Goal: Transaction & Acquisition: Purchase product/service

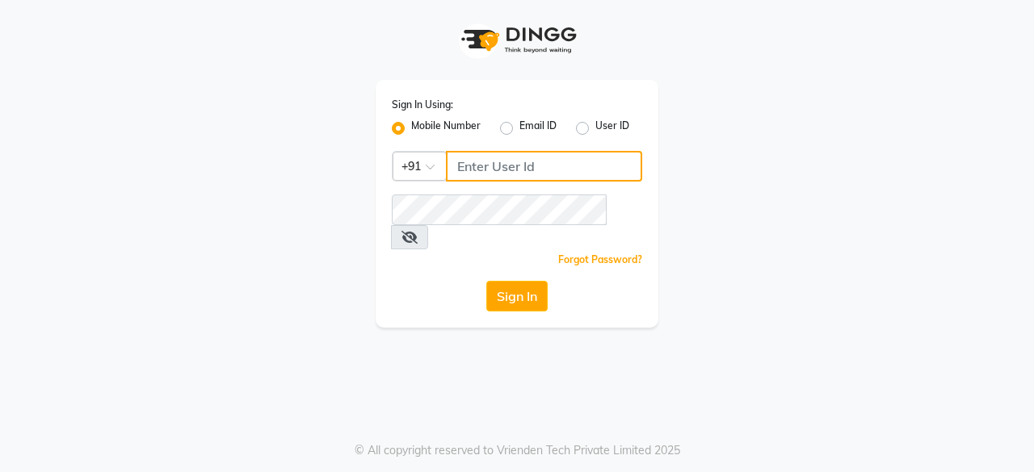
click at [573, 167] on input "Username" at bounding box center [544, 166] width 196 height 31
type input "6366554440"
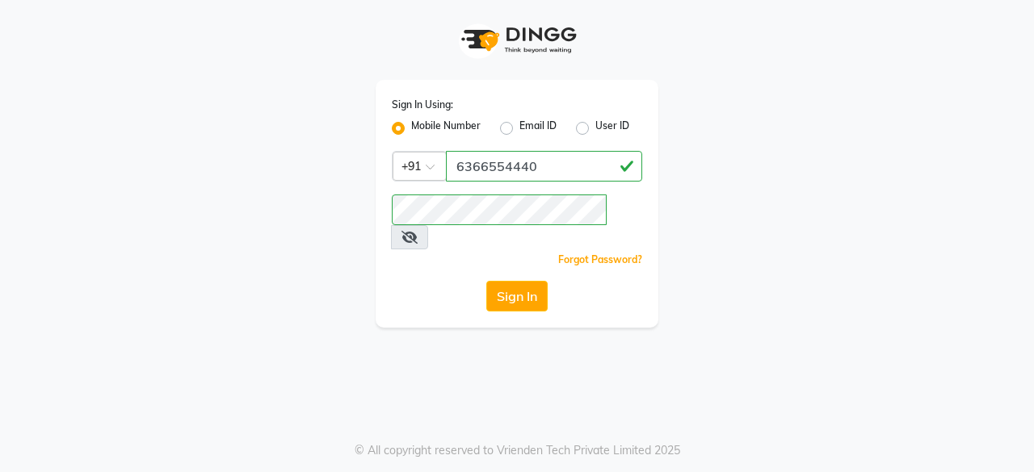
click at [516, 281] on button "Sign In" at bounding box center [516, 296] width 61 height 31
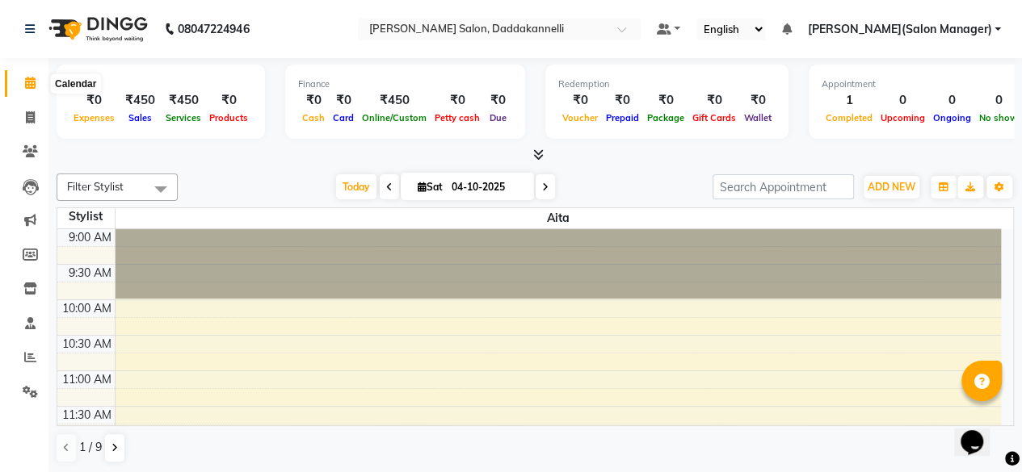
click at [31, 86] on icon at bounding box center [30, 83] width 10 height 12
click at [33, 117] on icon at bounding box center [30, 117] width 9 height 12
select select "6354"
select select "service"
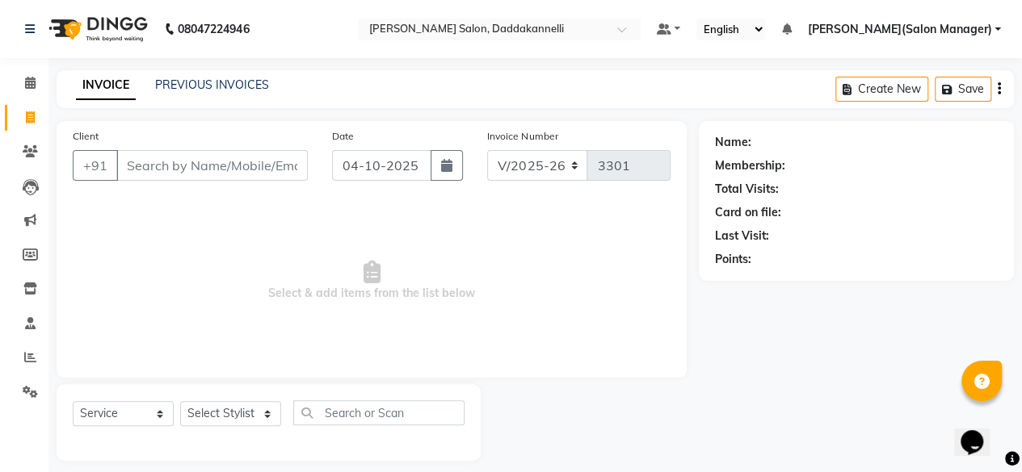
click at [193, 166] on input "Client" at bounding box center [211, 165] width 191 height 31
click at [204, 165] on input "Client" at bounding box center [211, 165] width 191 height 31
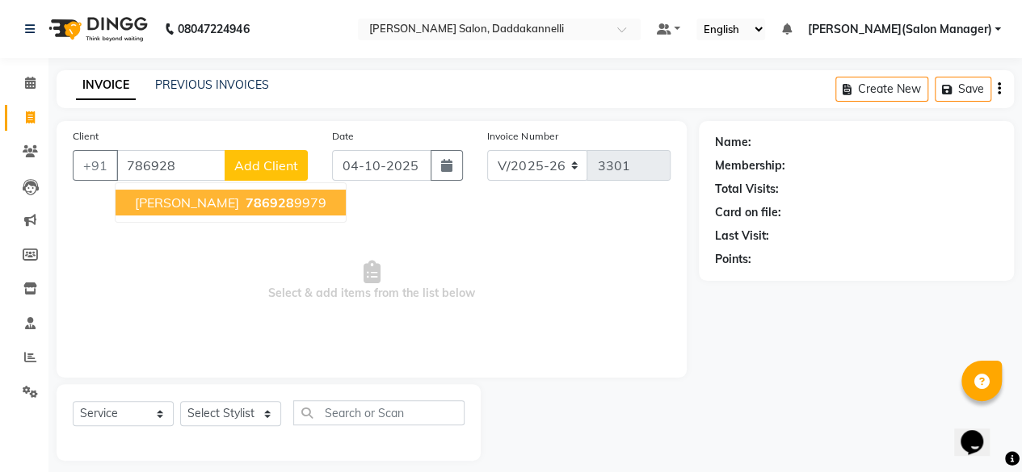
click at [246, 198] on span "786928" at bounding box center [270, 203] width 48 height 16
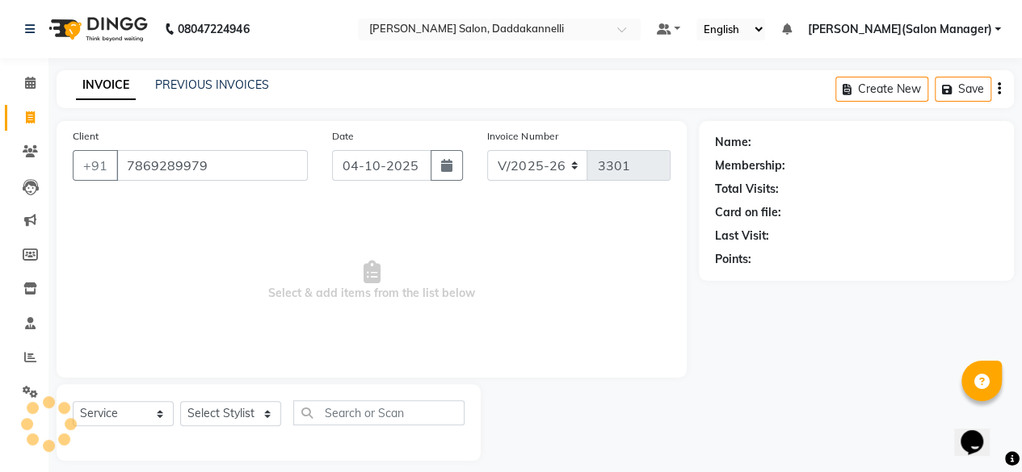
type input "7869289979"
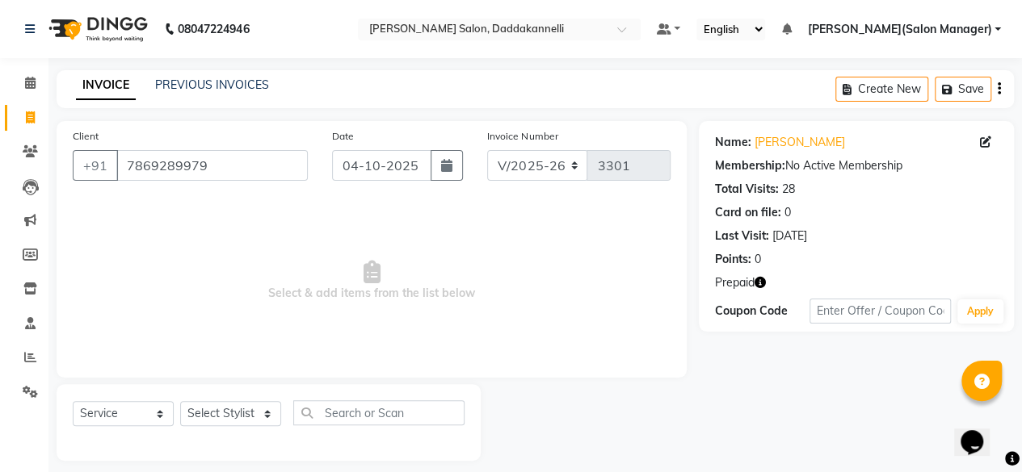
click at [761, 288] on icon "button" at bounding box center [759, 282] width 11 height 11
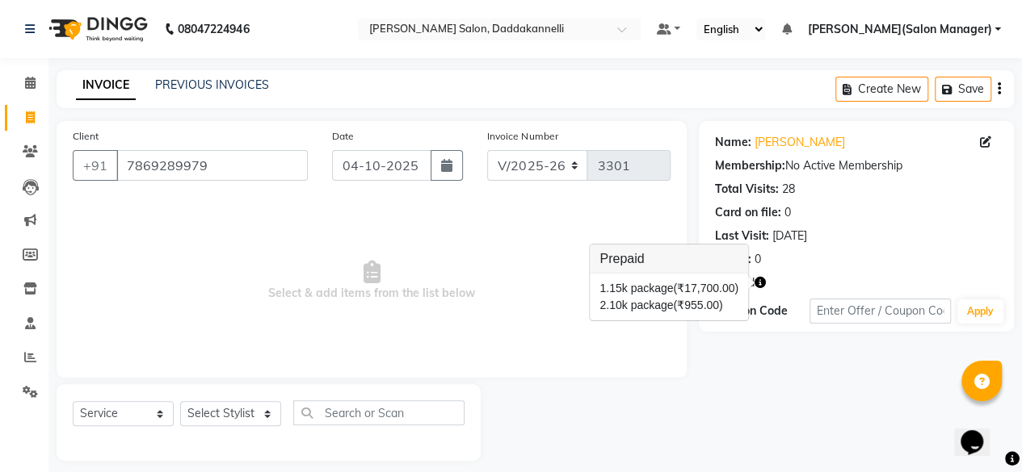
click at [720, 369] on div "Name: [PERSON_NAME] Membership: No Active Membership Total Visits: 28 Card on f…" at bounding box center [862, 291] width 327 height 340
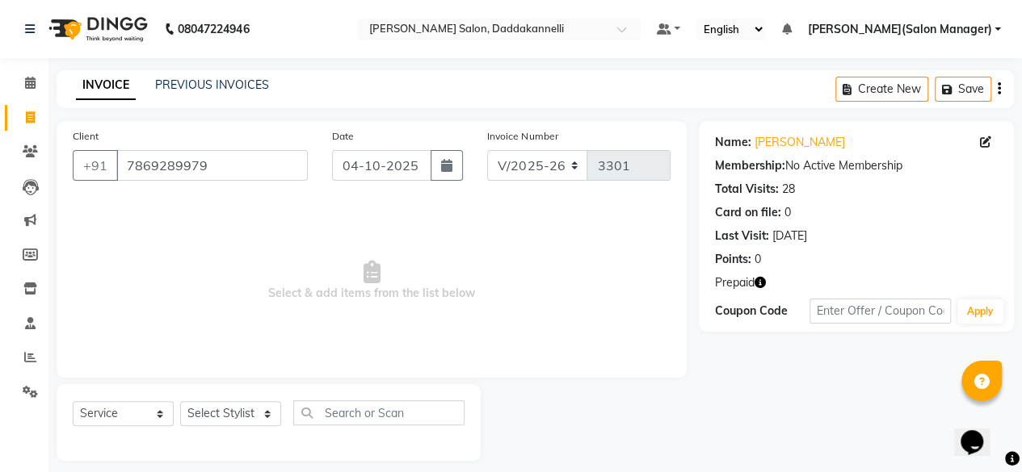
scroll to position [12, 0]
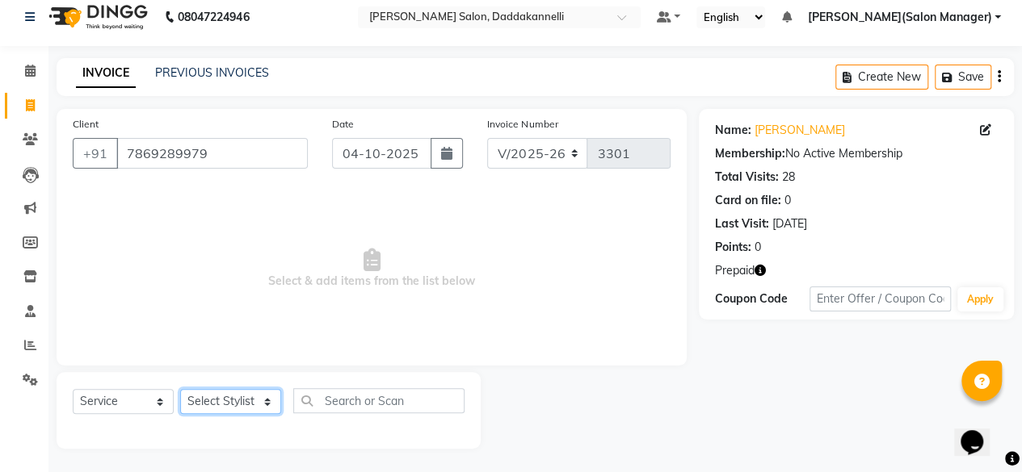
click at [236, 401] on select "Select Stylist aita DINGG SUPPORT [PERSON_NAME] [PERSON_NAME] deep [PERSON_NAME…" at bounding box center [230, 401] width 101 height 25
select select "86746"
click at [180, 389] on select "Select Stylist aita DINGG SUPPORT [PERSON_NAME] [PERSON_NAME] deep [PERSON_NAME…" at bounding box center [230, 401] width 101 height 25
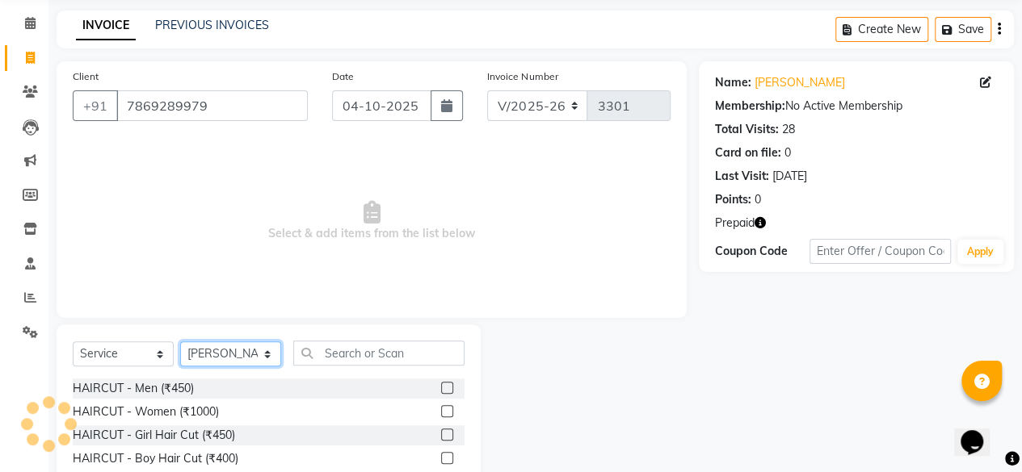
scroll to position [93, 0]
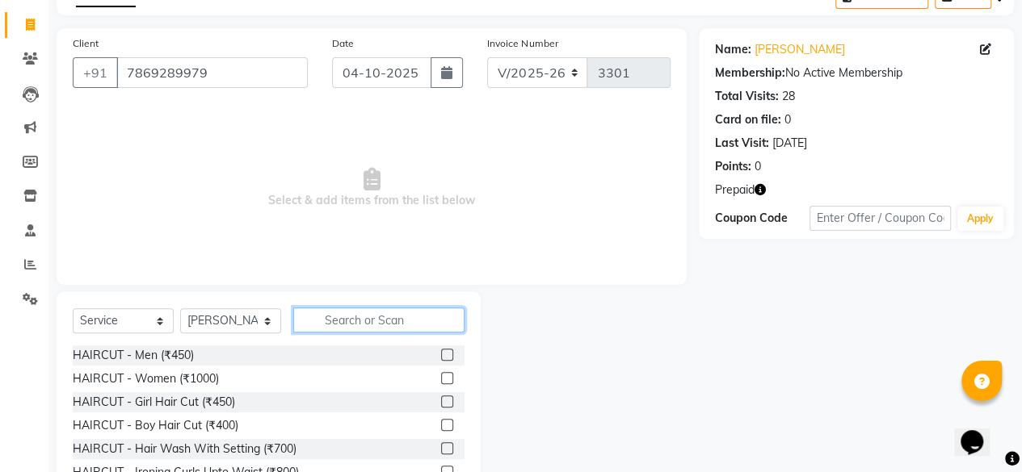
click at [383, 324] on input "text" at bounding box center [378, 320] width 171 height 25
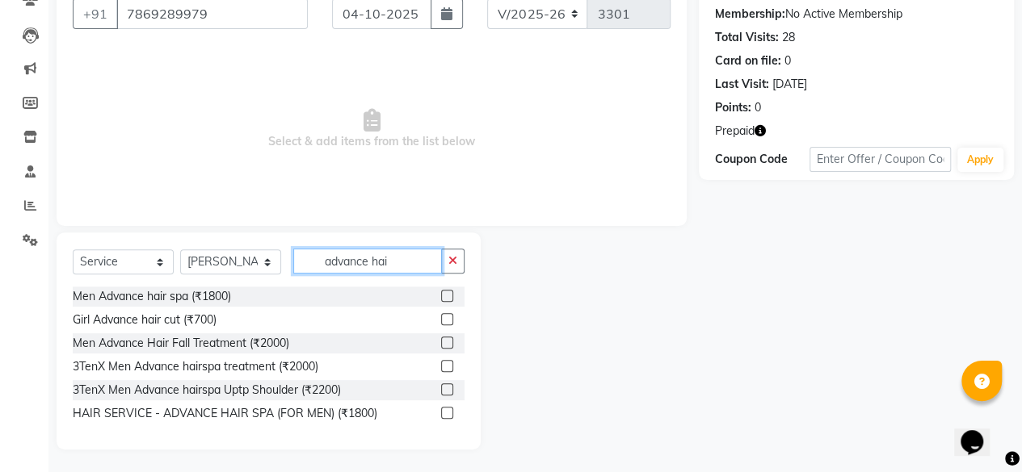
scroll to position [153, 0]
type input "a"
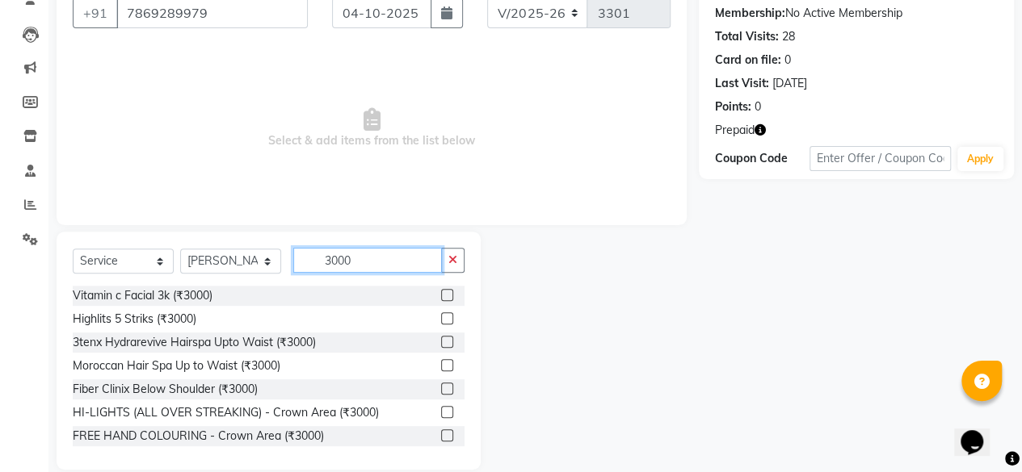
type input "3000"
click at [441, 366] on label at bounding box center [447, 365] width 12 height 12
click at [441, 366] on input "checkbox" at bounding box center [446, 366] width 10 height 10
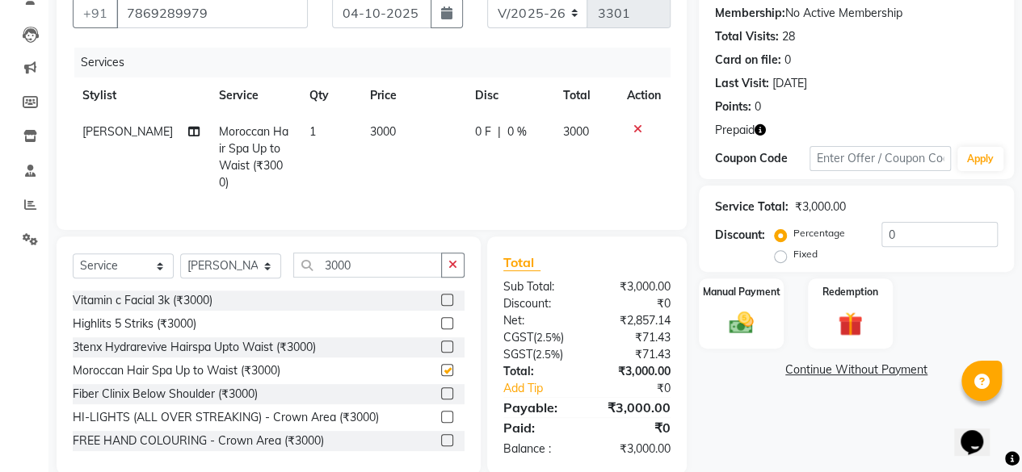
checkbox input "false"
click at [793, 253] on label "Fixed" at bounding box center [805, 254] width 24 height 15
click at [782, 253] on input "Fixed" at bounding box center [783, 254] width 11 height 11
radio input "true"
click at [930, 238] on input "0" at bounding box center [939, 234] width 116 height 25
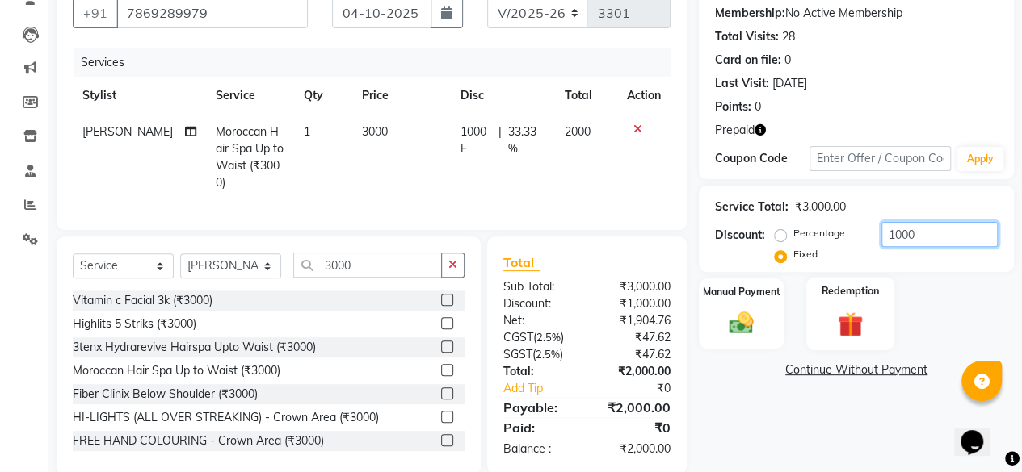
type input "1000"
click at [850, 325] on img at bounding box center [849, 323] width 41 height 31
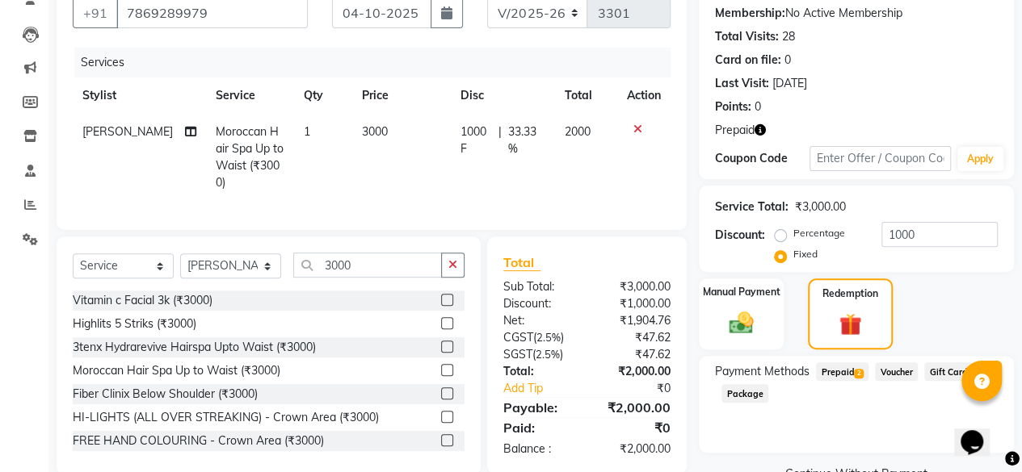
click at [838, 373] on span "Prepaid 2" at bounding box center [842, 372] width 52 height 19
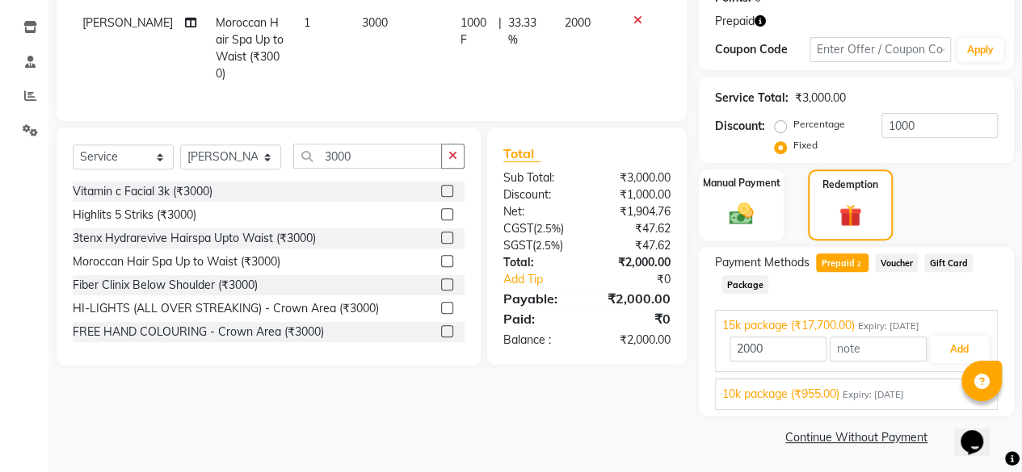
scroll to position [262, 0]
click at [961, 351] on button "Add" at bounding box center [959, 348] width 59 height 27
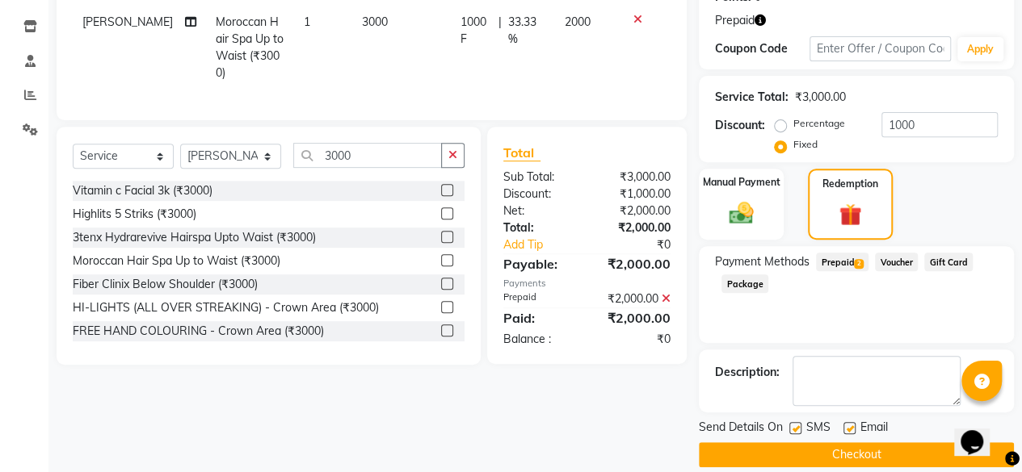
scroll to position [280, 0]
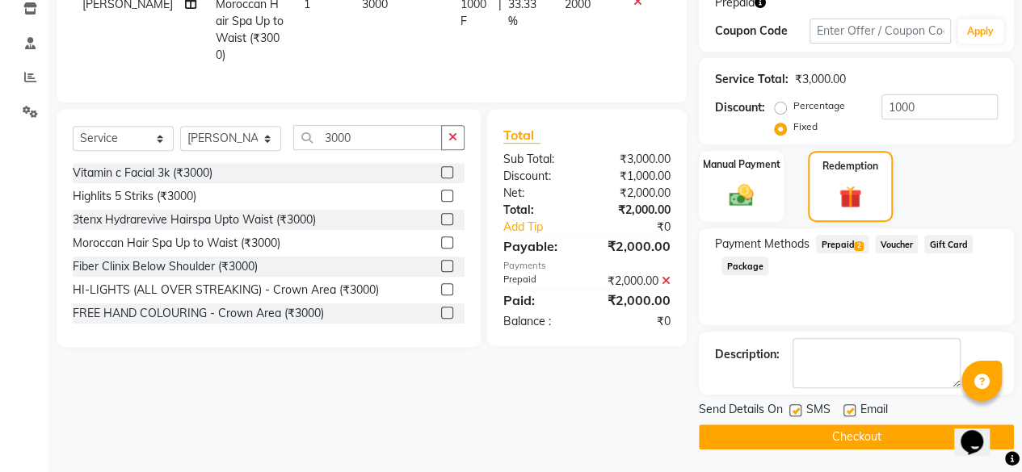
click at [829, 442] on button "Checkout" at bounding box center [856, 437] width 315 height 25
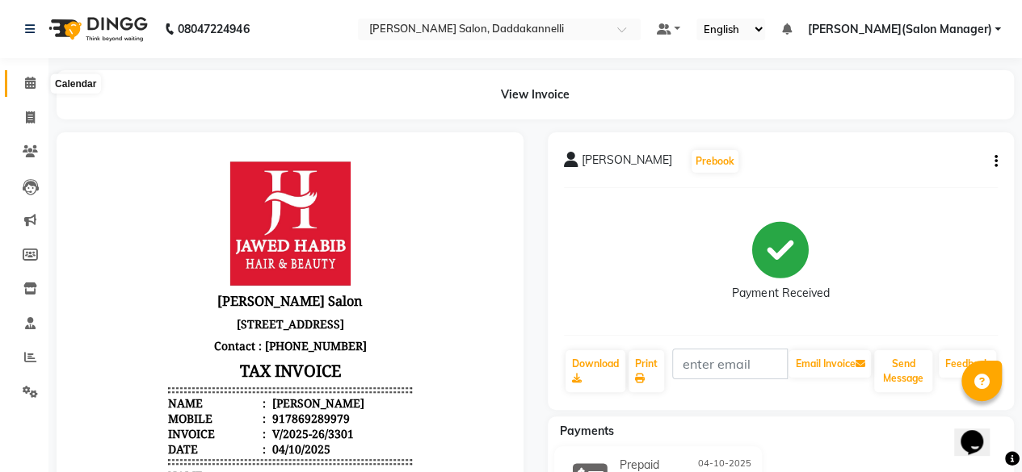
drag, startPoint x: 34, startPoint y: 80, endPoint x: 86, endPoint y: 82, distance: 52.5
click at [34, 80] on icon at bounding box center [30, 83] width 10 height 12
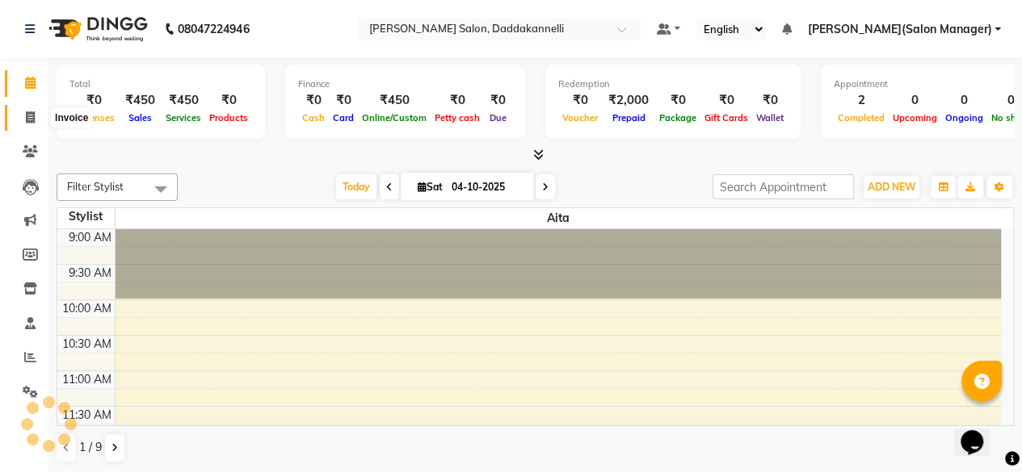
click at [26, 115] on icon at bounding box center [30, 117] width 9 height 12
select select "service"
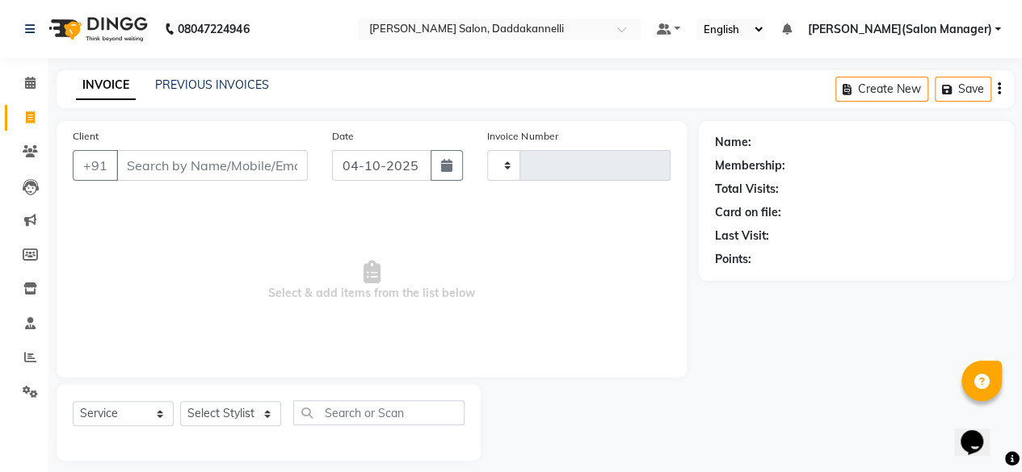
type input "3302"
select select "6354"
click at [265, 412] on select "Select Stylist aita DINGG SUPPORT [PERSON_NAME] [PERSON_NAME] deep [PERSON_NAME…" at bounding box center [230, 413] width 101 height 25
select select "86746"
click at [180, 401] on select "Select Stylist aita DINGG SUPPORT [PERSON_NAME] [PERSON_NAME] deep [PERSON_NAME…" at bounding box center [230, 413] width 101 height 25
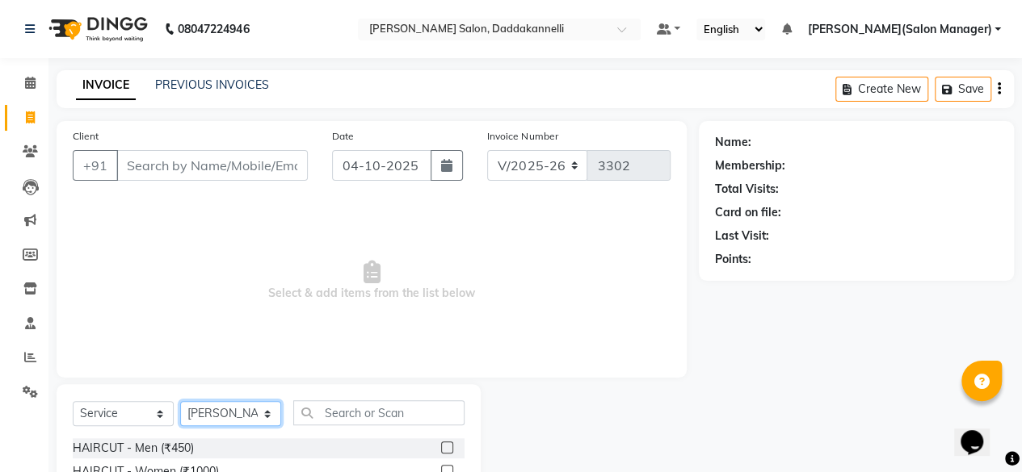
scroll to position [174, 0]
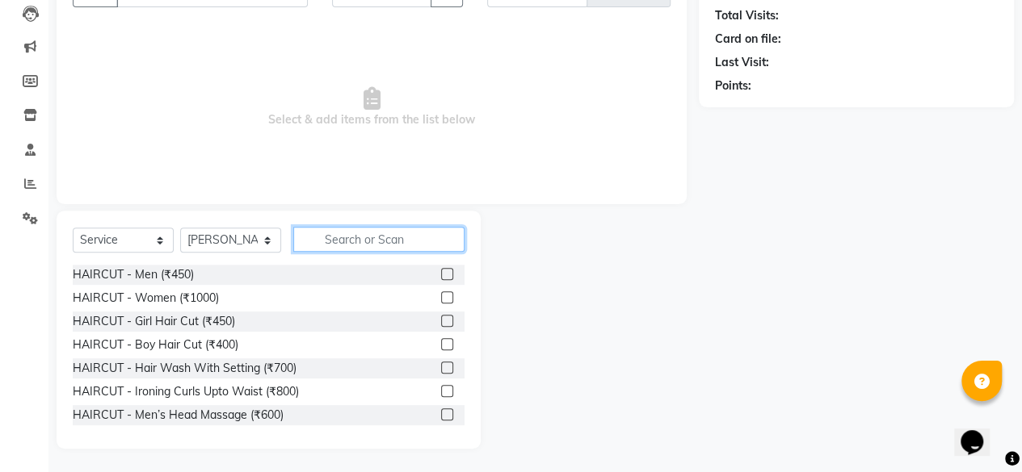
click at [349, 238] on input "text" at bounding box center [378, 239] width 171 height 25
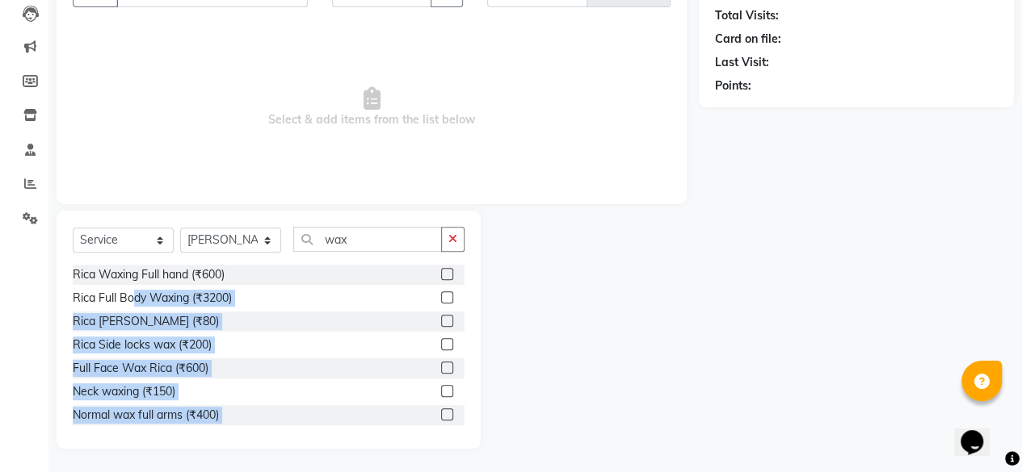
drag, startPoint x: 136, startPoint y: 303, endPoint x: 647, endPoint y: 238, distance: 514.5
click at [647, 238] on div "Select Service Product Membership Package Voucher Prepaid Gift Card Select Styl…" at bounding box center [371, 330] width 654 height 238
click at [647, 238] on div at bounding box center [590, 330] width 218 height 238
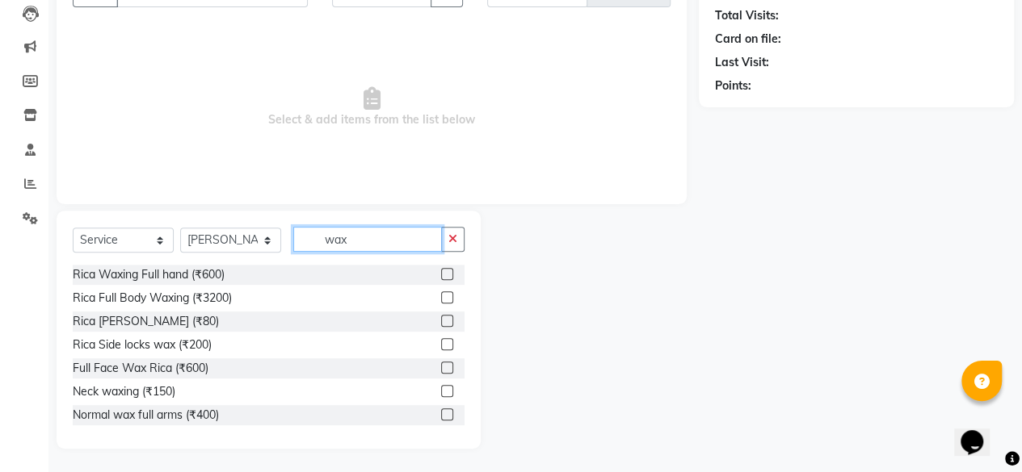
click at [396, 233] on input "wax" at bounding box center [367, 239] width 149 height 25
click at [392, 239] on input "wax" at bounding box center [367, 239] width 149 height 25
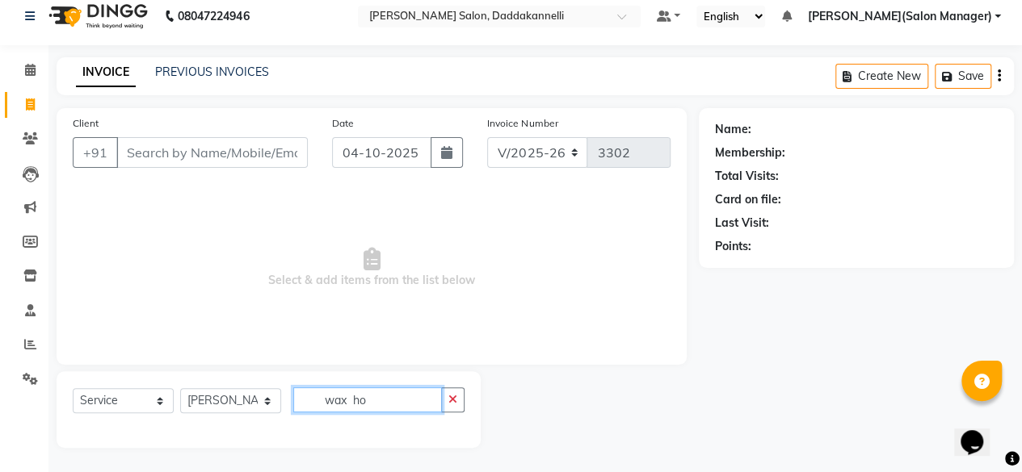
scroll to position [12, 0]
click at [380, 407] on input "wax ho" at bounding box center [367, 400] width 149 height 25
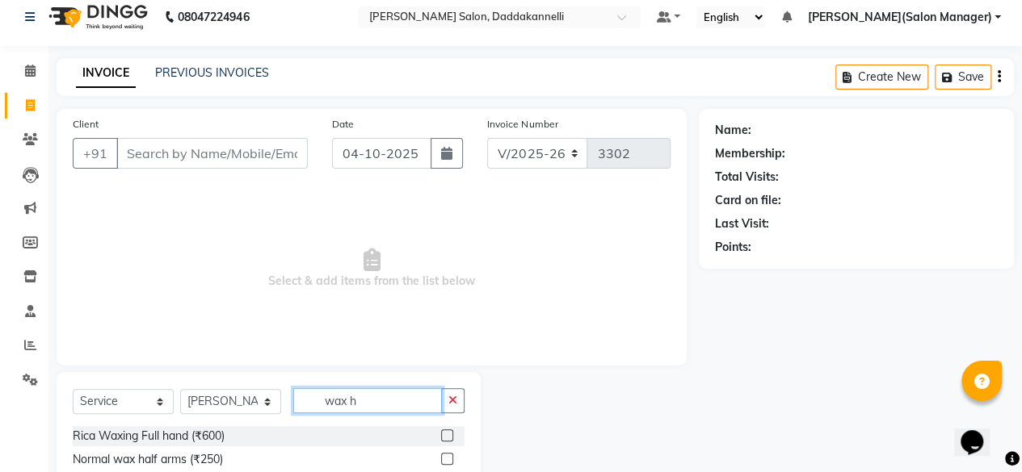
scroll to position [174, 0]
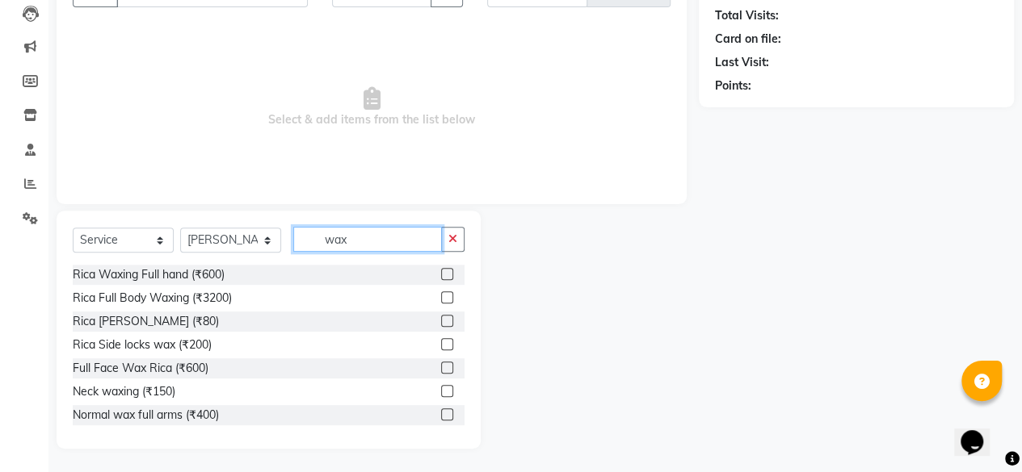
click at [355, 234] on input "wax" at bounding box center [367, 239] width 149 height 25
type input "w"
type input "[PERSON_NAME]"
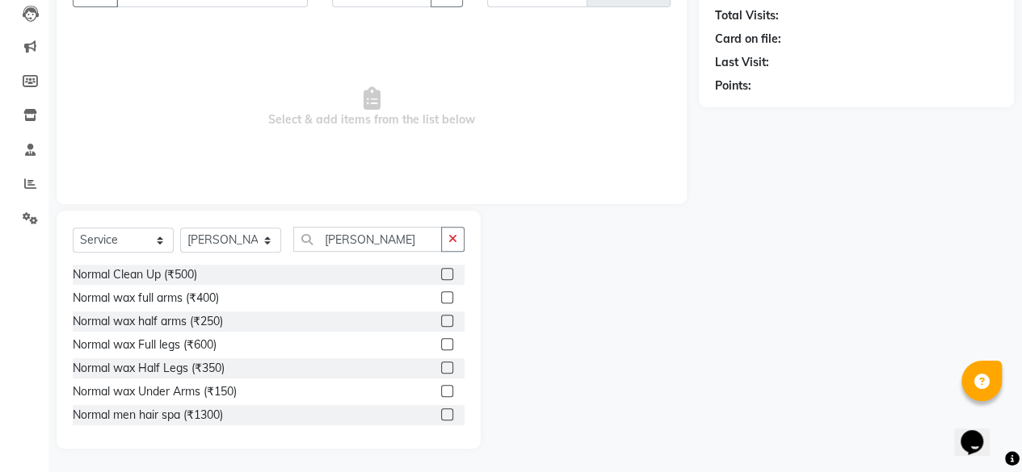
click at [441, 367] on label at bounding box center [447, 368] width 12 height 12
click at [441, 367] on input "checkbox" at bounding box center [446, 368] width 10 height 10
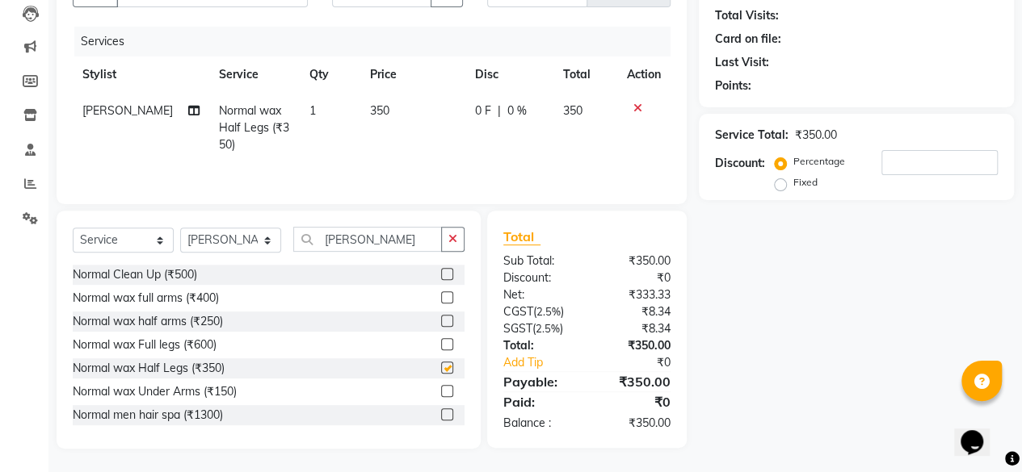
checkbox input "false"
click at [392, 235] on input "[PERSON_NAME]" at bounding box center [367, 239] width 149 height 25
type input "n"
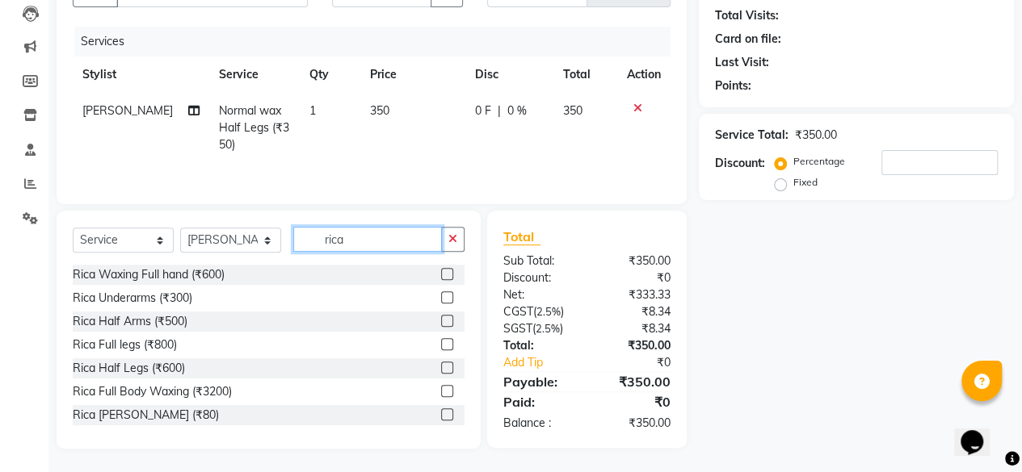
type input "rica"
click at [441, 271] on label at bounding box center [447, 274] width 12 height 12
click at [441, 271] on input "checkbox" at bounding box center [446, 275] width 10 height 10
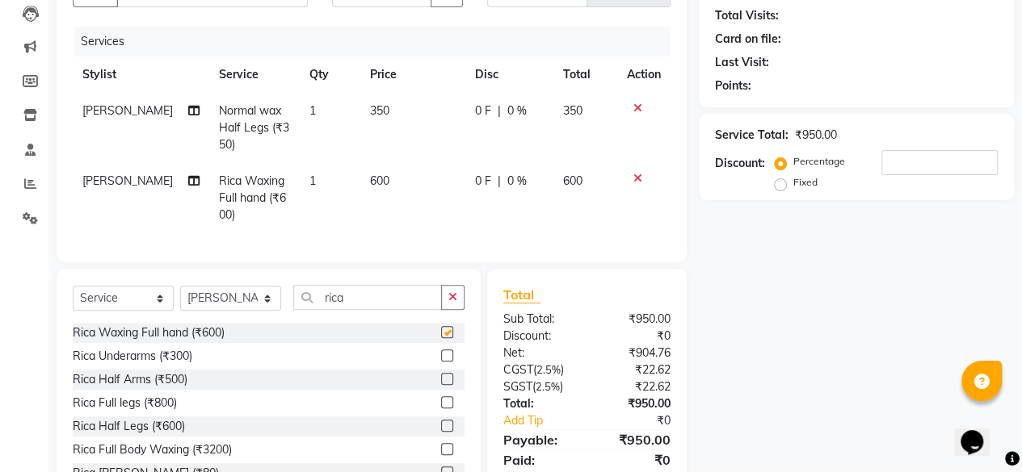
checkbox input "false"
click at [348, 303] on input "rica" at bounding box center [367, 297] width 149 height 25
type input "r"
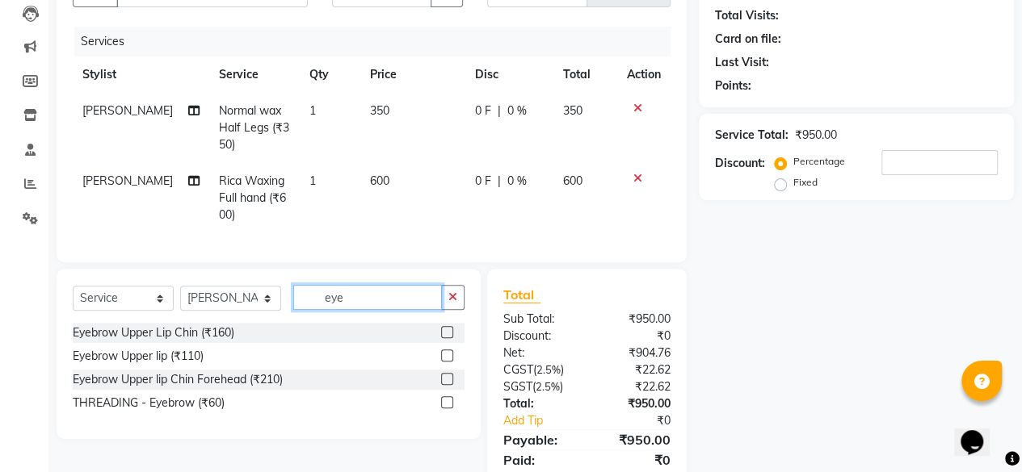
type input "eye"
click at [443, 409] on label at bounding box center [447, 403] width 12 height 12
click at [443, 409] on input "checkbox" at bounding box center [446, 403] width 10 height 10
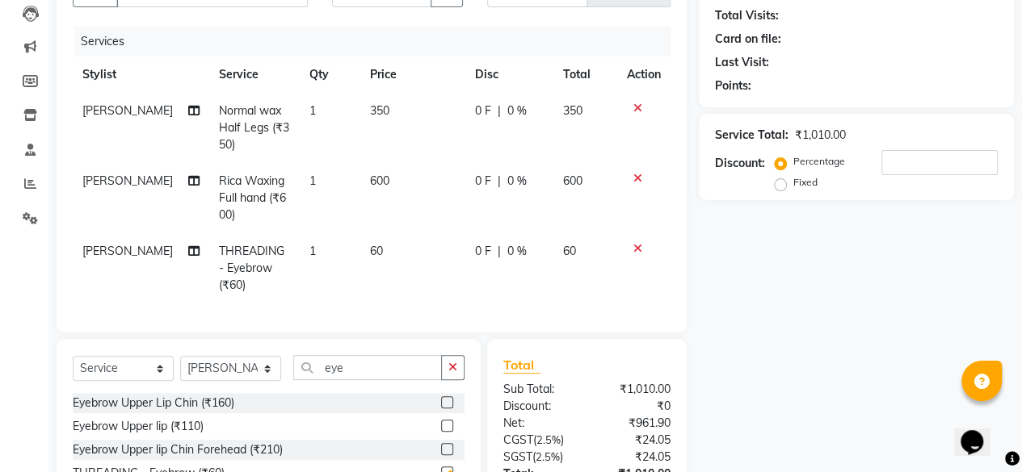
checkbox input "false"
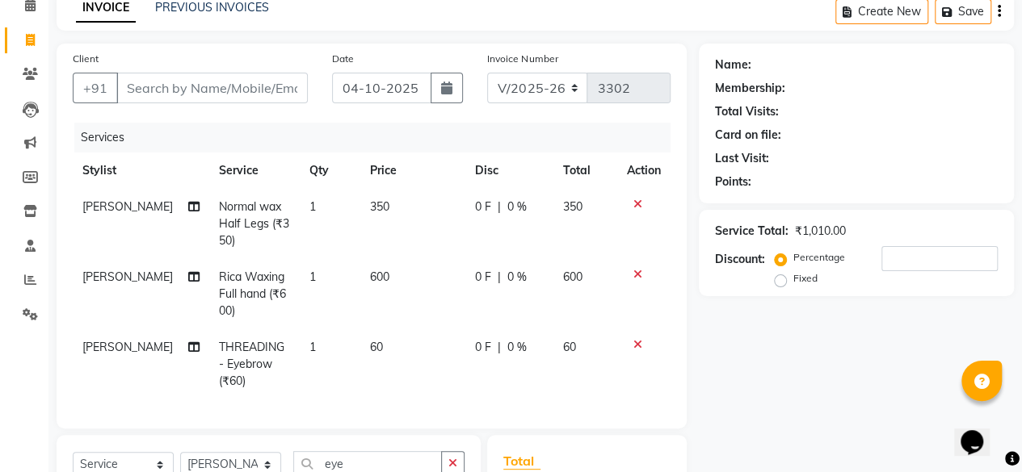
scroll to position [0, 0]
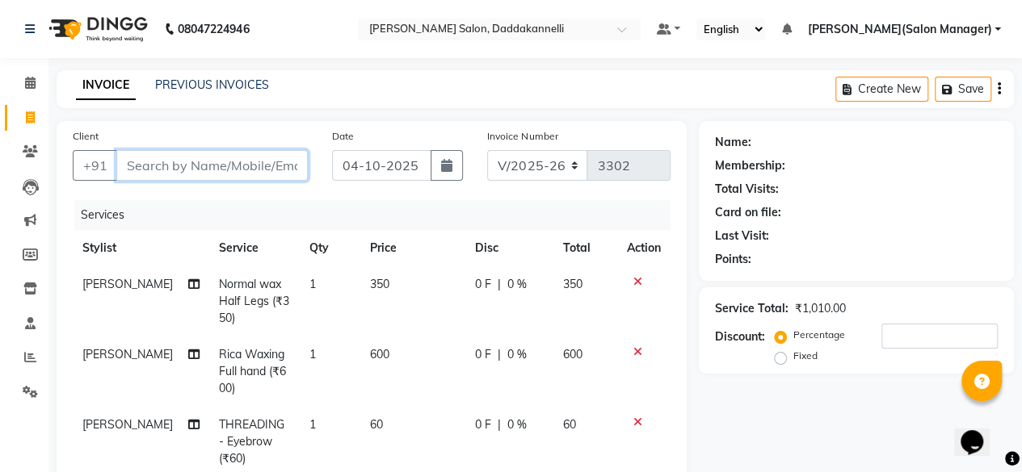
click at [186, 156] on input "Client" at bounding box center [211, 165] width 191 height 31
click at [30, 90] on span at bounding box center [30, 83] width 28 height 19
click at [107, 89] on link "INVOICE" at bounding box center [106, 85] width 60 height 29
click at [36, 82] on span at bounding box center [30, 83] width 28 height 19
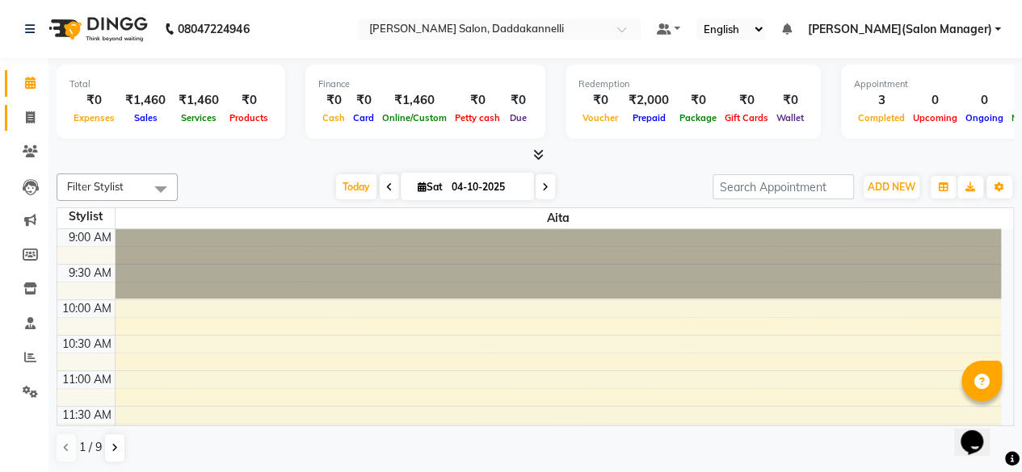
click at [36, 111] on span at bounding box center [30, 118] width 28 height 19
select select "service"
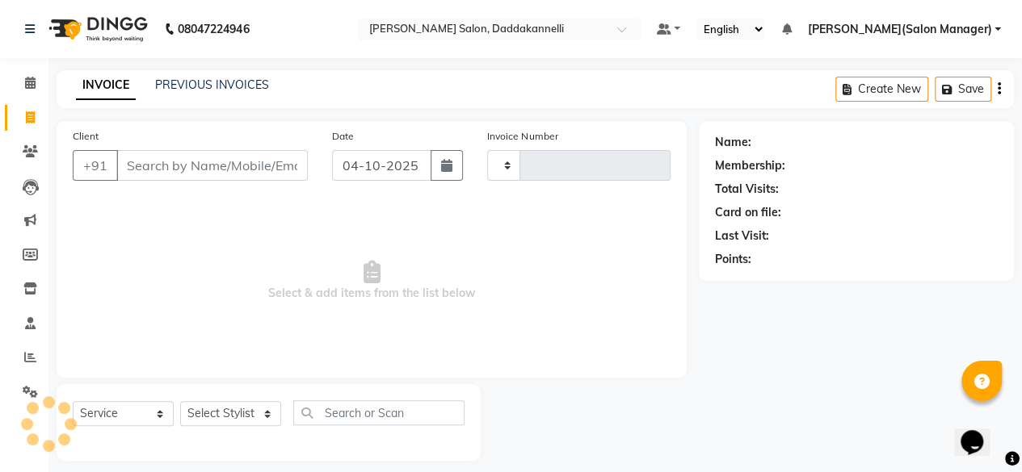
type input "3303"
select select "6354"
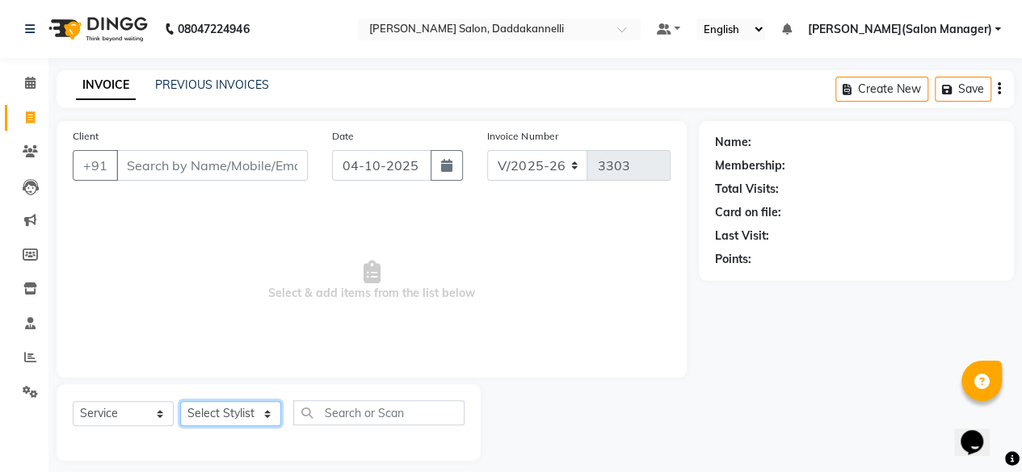
click at [258, 412] on select "Select Stylist aita DINGG SUPPORT [PERSON_NAME] [PERSON_NAME] deep [PERSON_NAME…" at bounding box center [230, 413] width 101 height 25
select select "86746"
click at [180, 401] on select "Select Stylist aita DINGG SUPPORT [PERSON_NAME] [PERSON_NAME] deep [PERSON_NAME…" at bounding box center [230, 413] width 101 height 25
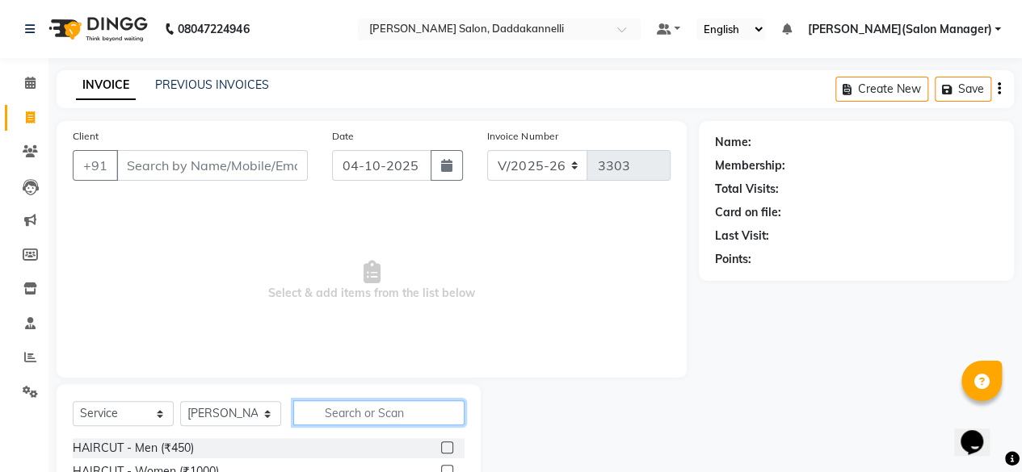
click at [333, 410] on input "text" at bounding box center [378, 413] width 171 height 25
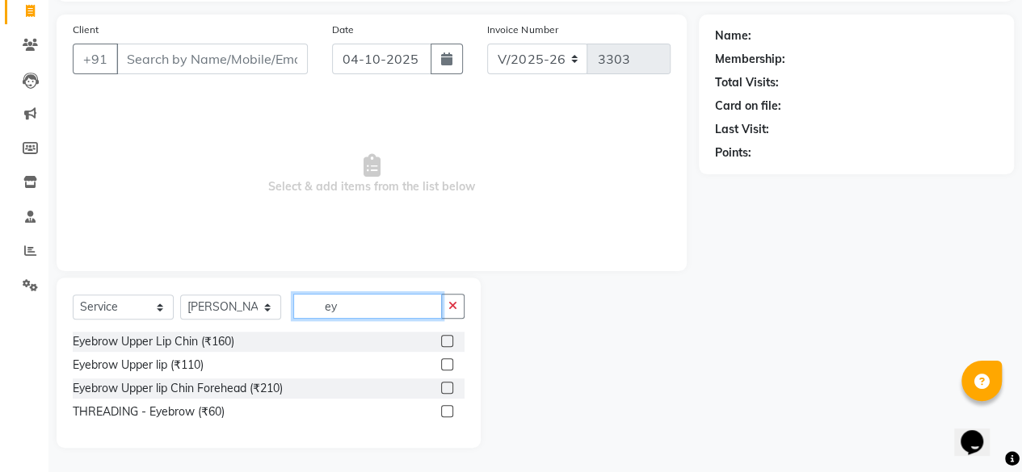
scroll to position [106, 0]
type input "eye"
click at [447, 409] on label at bounding box center [447, 412] width 12 height 12
click at [447, 409] on input "checkbox" at bounding box center [446, 413] width 10 height 10
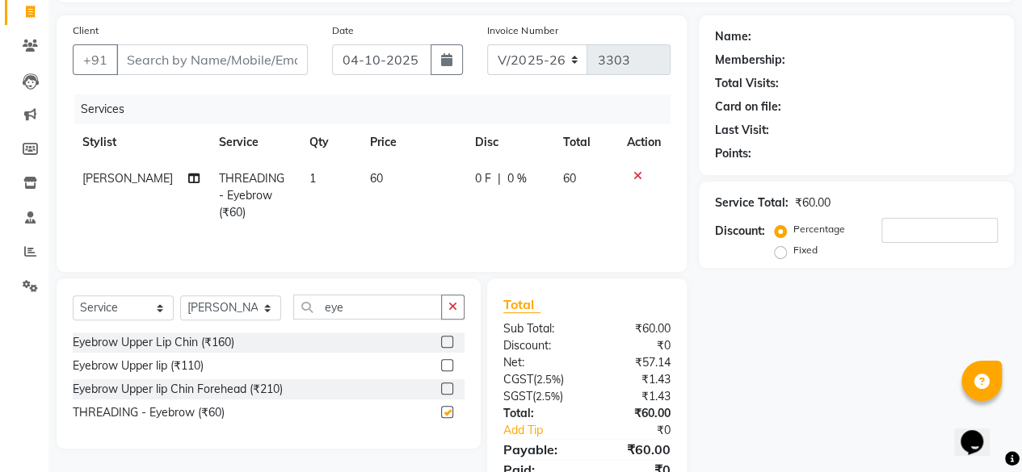
checkbox input "false"
click at [349, 306] on input "eye" at bounding box center [367, 307] width 149 height 25
type input "e"
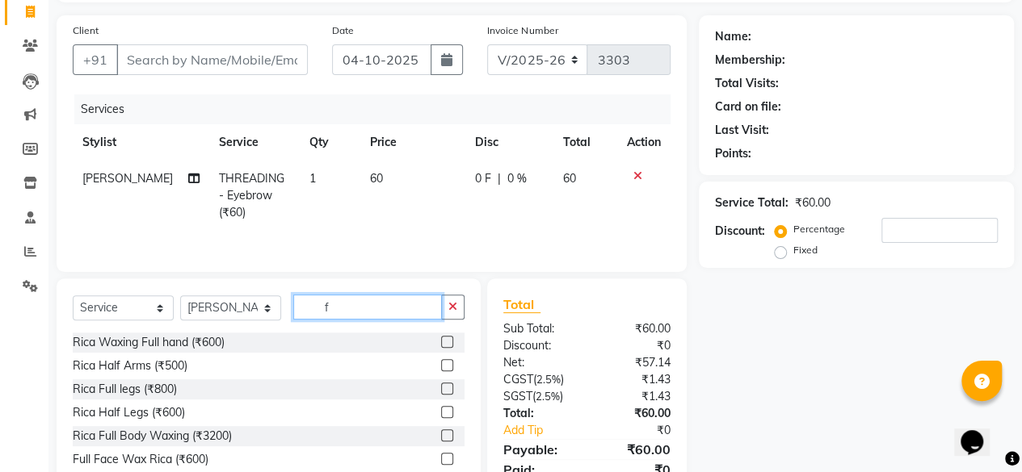
type input "fo"
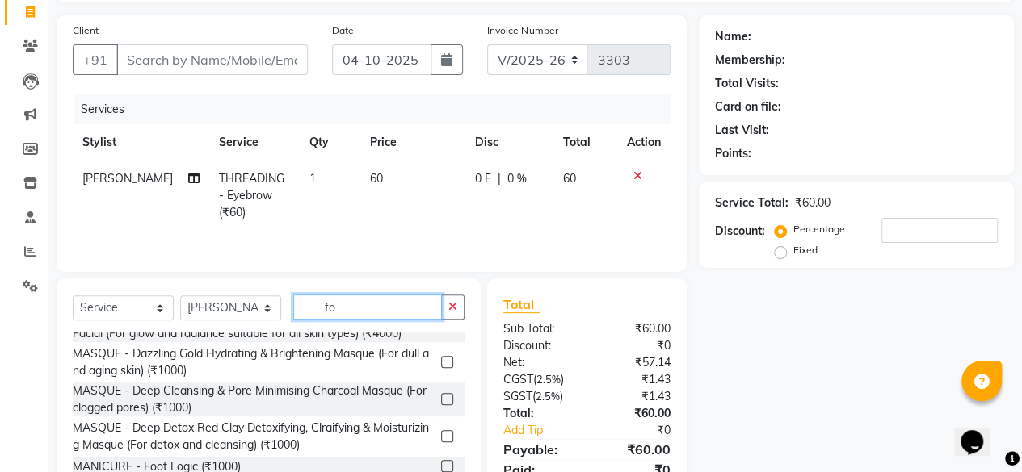
scroll to position [373, 0]
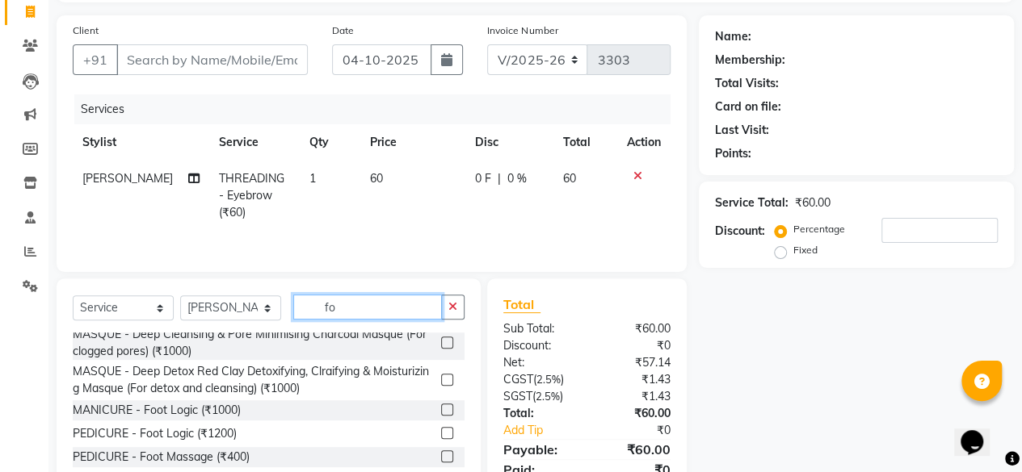
click at [363, 298] on input "fo" at bounding box center [367, 307] width 149 height 25
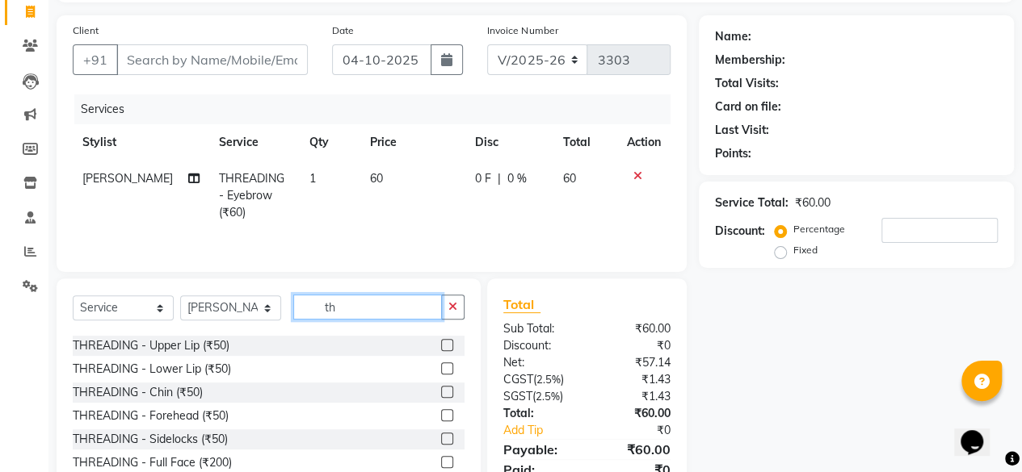
scroll to position [482, 0]
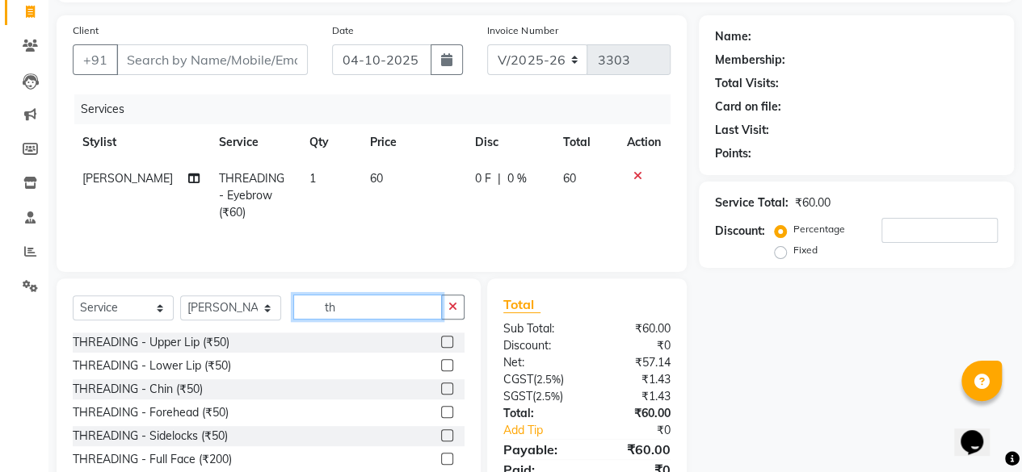
type input "th"
click at [441, 409] on label at bounding box center [447, 412] width 12 height 12
click at [441, 409] on input "checkbox" at bounding box center [446, 413] width 10 height 10
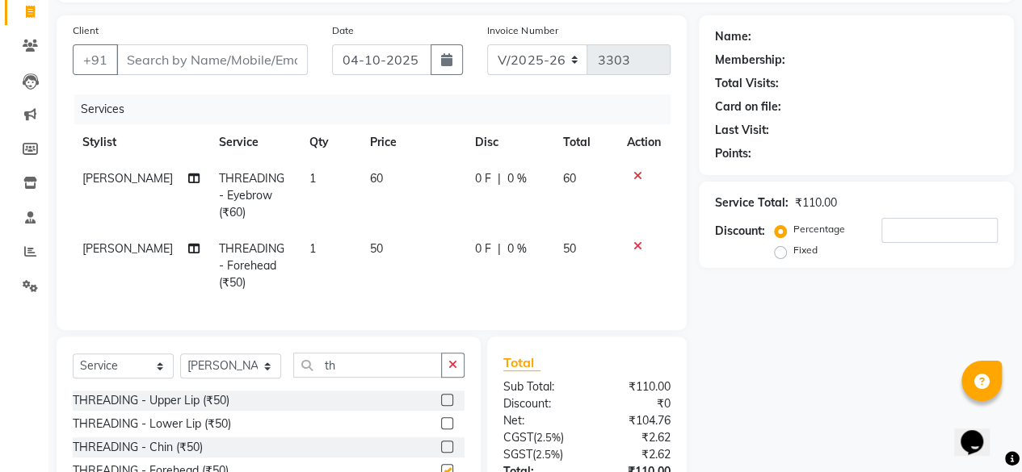
checkbox input "false"
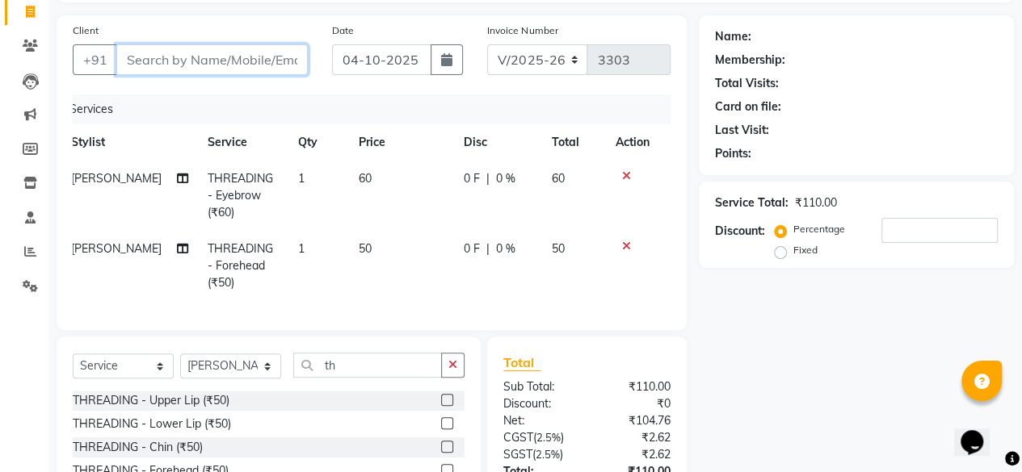
click at [200, 59] on input "Client" at bounding box center [211, 59] width 191 height 31
type input "7"
type input "0"
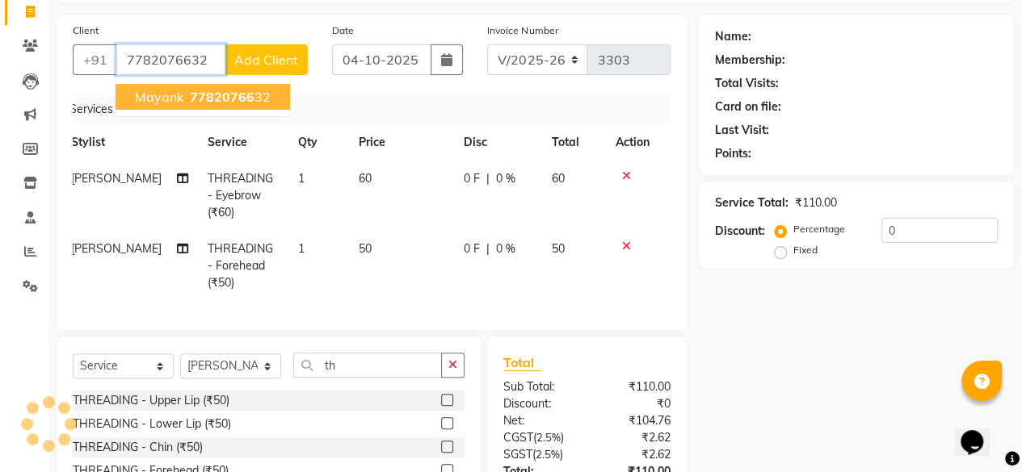
type input "7782076632"
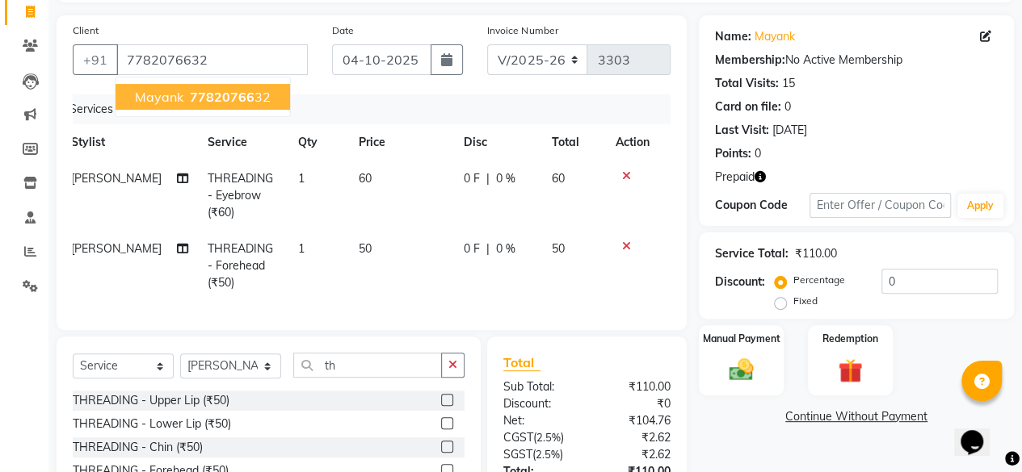
click at [196, 91] on span "77820766" at bounding box center [222, 97] width 65 height 16
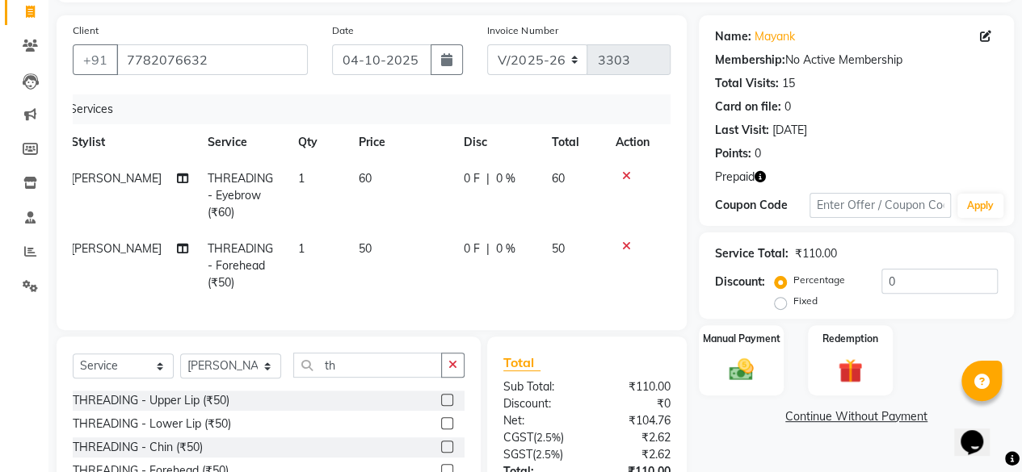
click at [763, 175] on icon "button" at bounding box center [759, 176] width 11 height 11
click at [696, 200] on div "1. Package 5k (₹680.00)" at bounding box center [679, 192] width 137 height 30
click at [829, 363] on img at bounding box center [849, 370] width 41 height 31
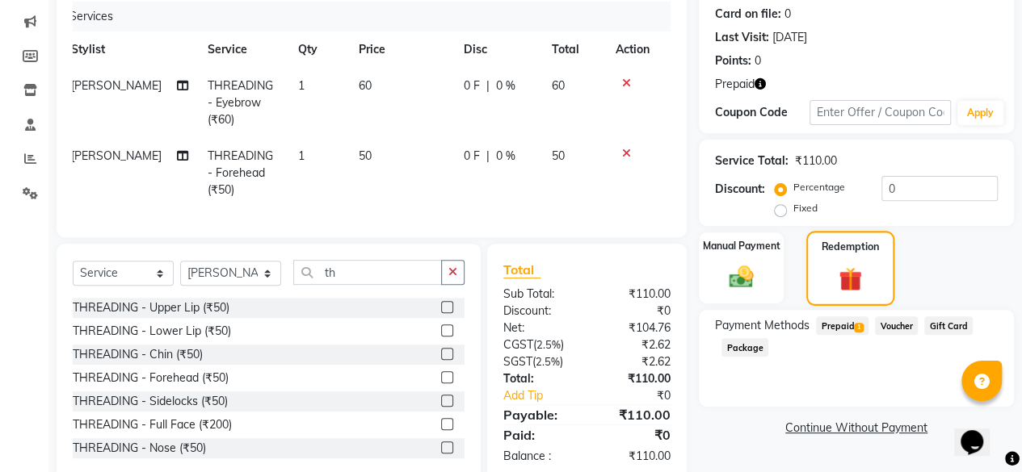
scroll to position [244, 0]
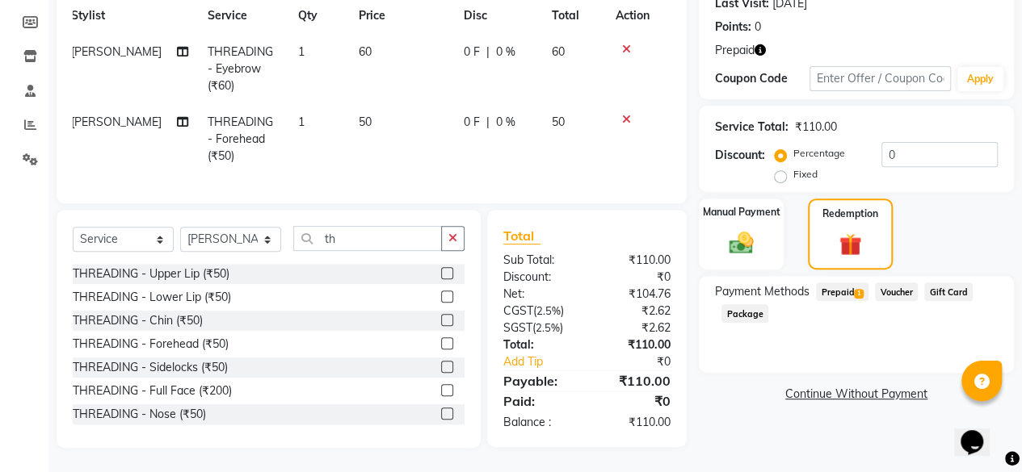
click at [842, 283] on span "Prepaid 1" at bounding box center [842, 292] width 52 height 19
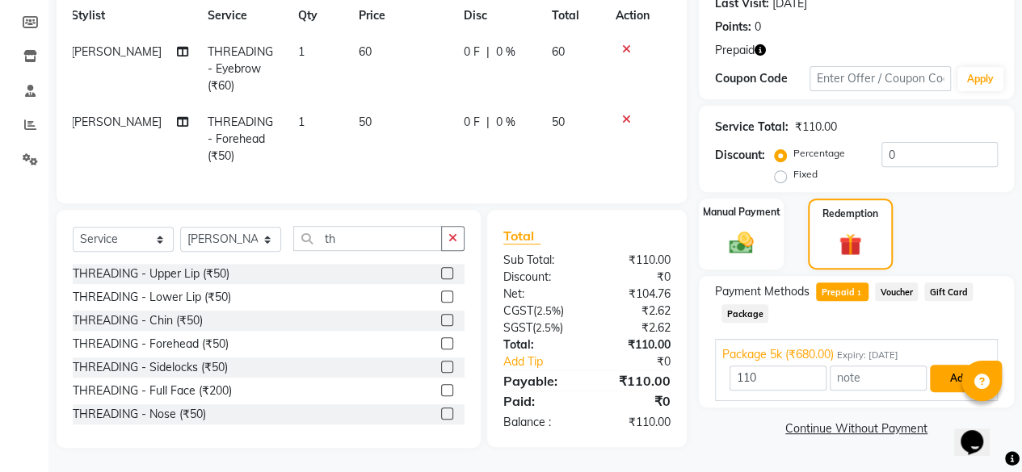
click at [948, 376] on button "Add" at bounding box center [959, 378] width 59 height 27
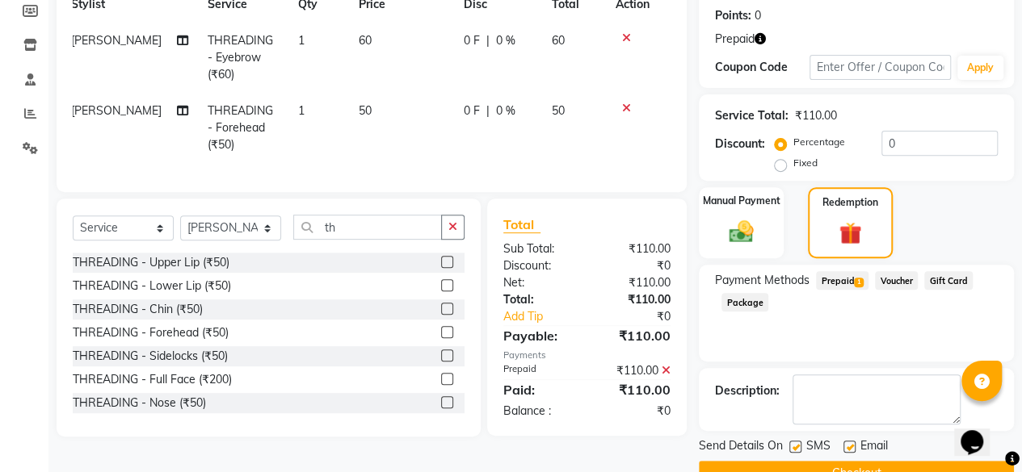
scroll to position [280, 0]
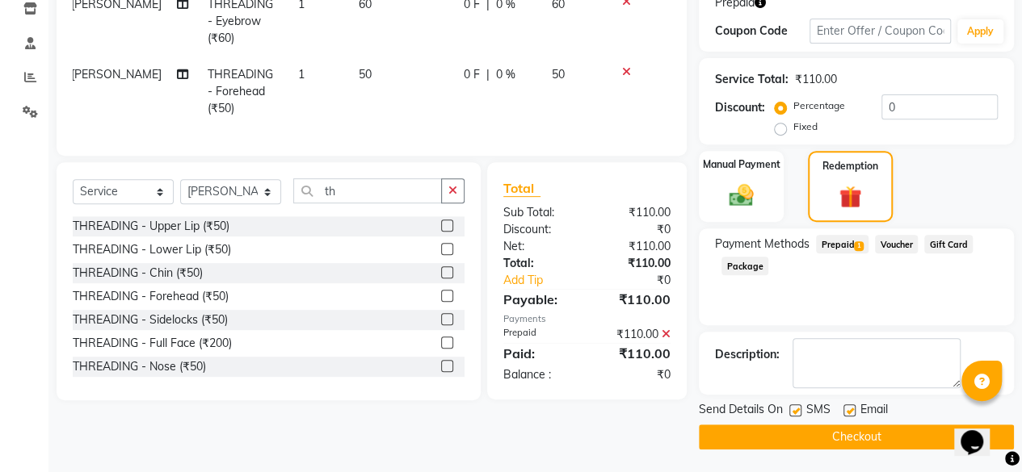
click at [846, 410] on label at bounding box center [849, 411] width 12 height 12
click at [846, 410] on input "checkbox" at bounding box center [848, 411] width 10 height 10
checkbox input "false"
click at [848, 432] on button "Checkout" at bounding box center [856, 437] width 315 height 25
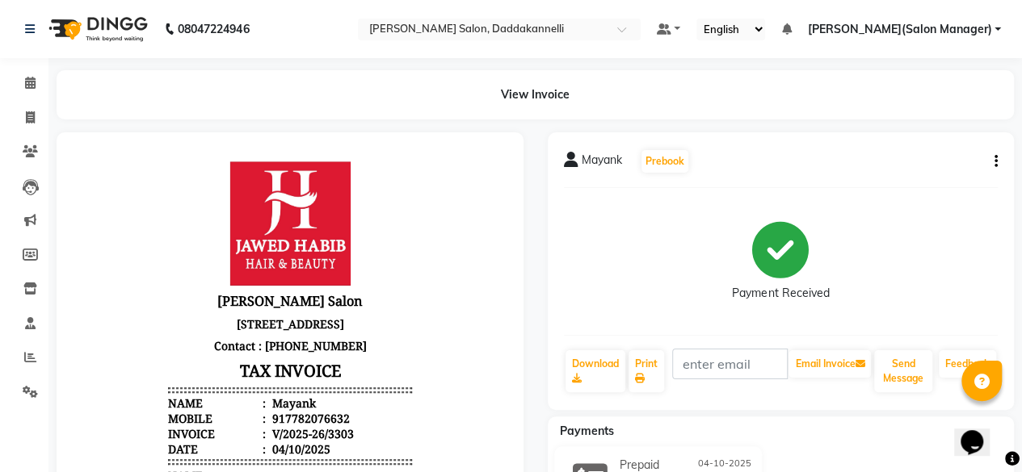
select select "6354"
select select "service"
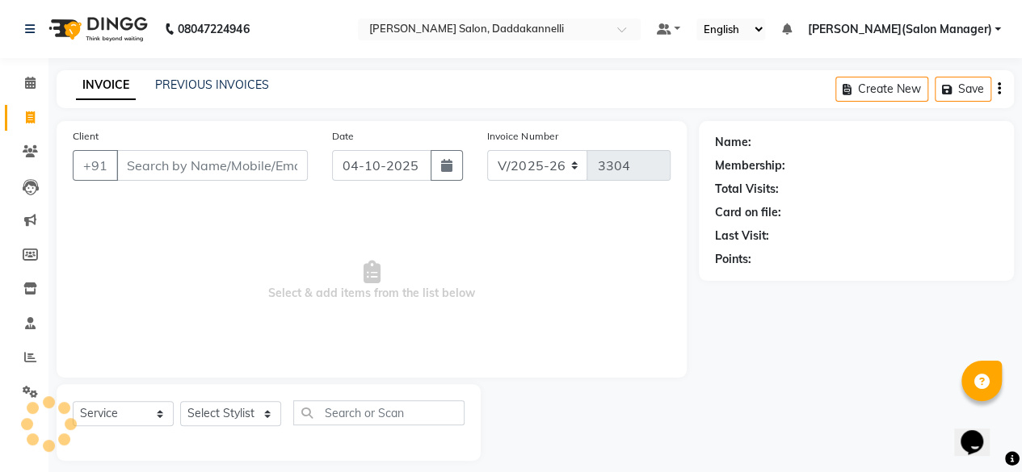
scroll to position [12, 0]
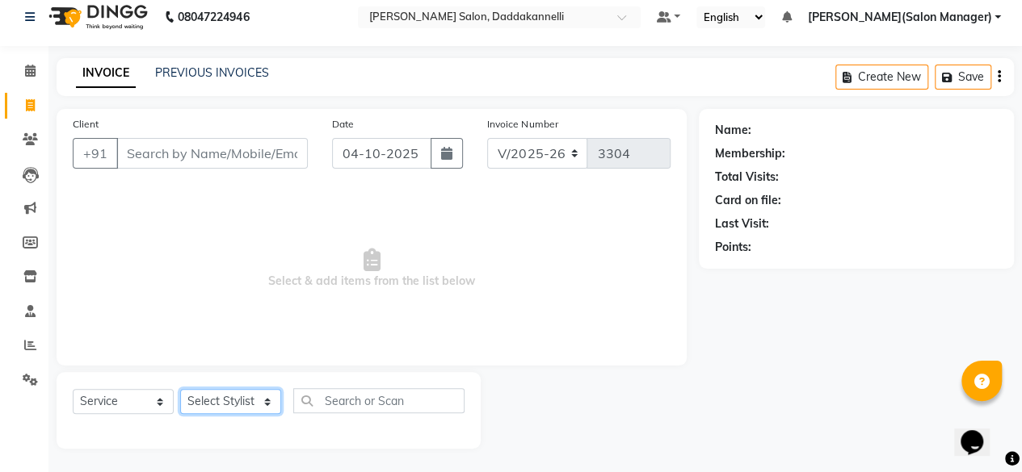
click at [271, 403] on select "Select Stylist aita DINGG SUPPORT [PERSON_NAME] [PERSON_NAME] deep [PERSON_NAME…" at bounding box center [230, 401] width 101 height 25
select select "90884"
click at [180, 389] on select "Select Stylist aita DINGG SUPPORT [PERSON_NAME] [PERSON_NAME] deep [PERSON_NAME…" at bounding box center [230, 401] width 101 height 25
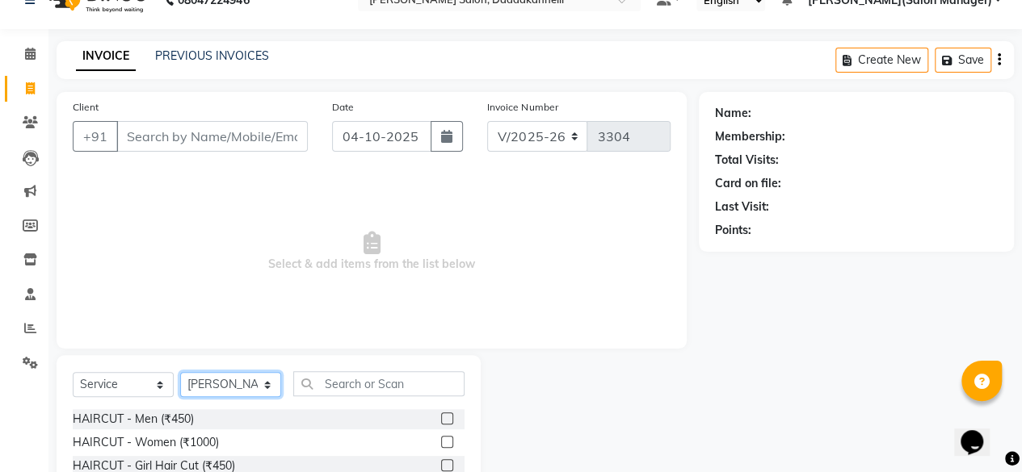
scroll to position [27, 0]
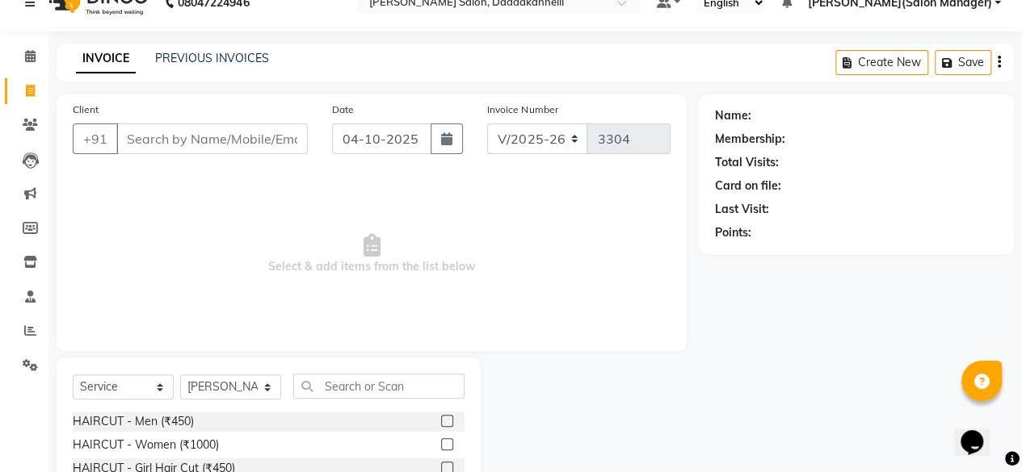
click at [441, 443] on label at bounding box center [447, 445] width 12 height 12
click at [441, 443] on input "checkbox" at bounding box center [446, 445] width 10 height 10
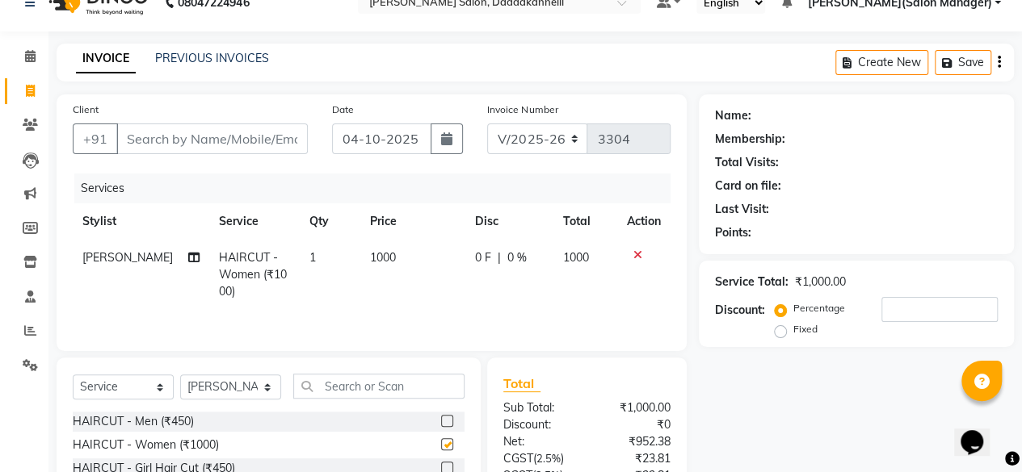
checkbox input "false"
click at [157, 131] on input "Client" at bounding box center [211, 139] width 191 height 31
type input "9"
type input "0"
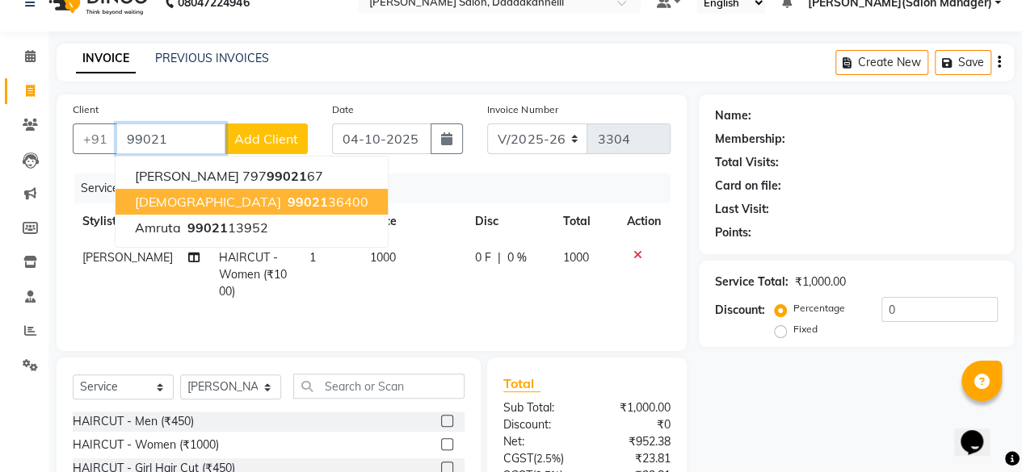
click at [288, 203] on span "99021" at bounding box center [308, 202] width 40 height 16
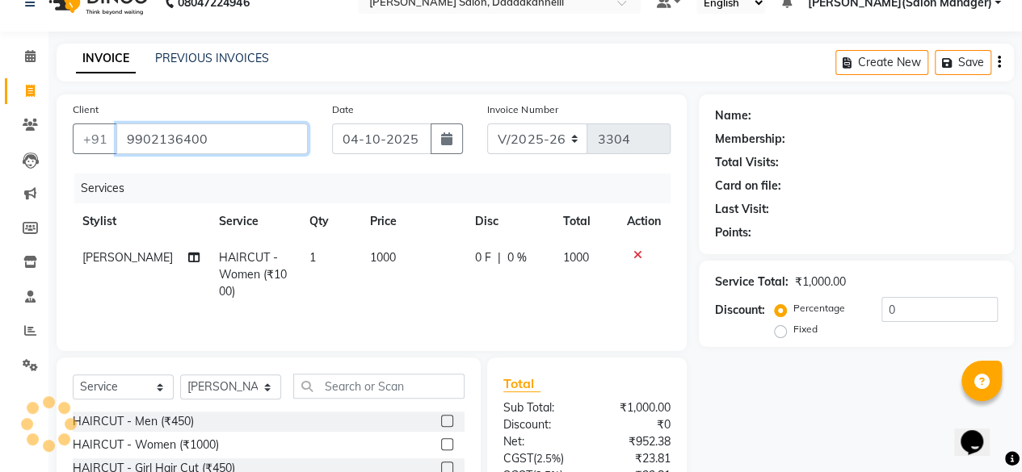
type input "9902136400"
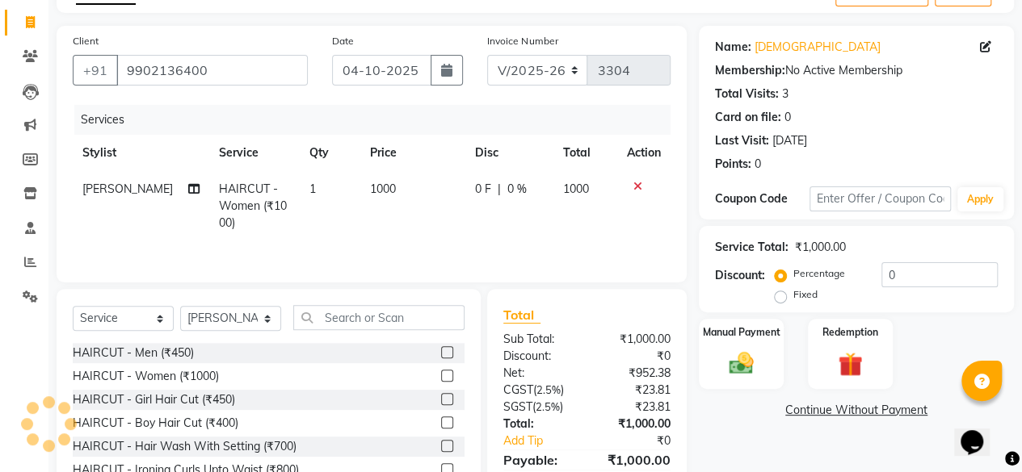
scroll to position [107, 0]
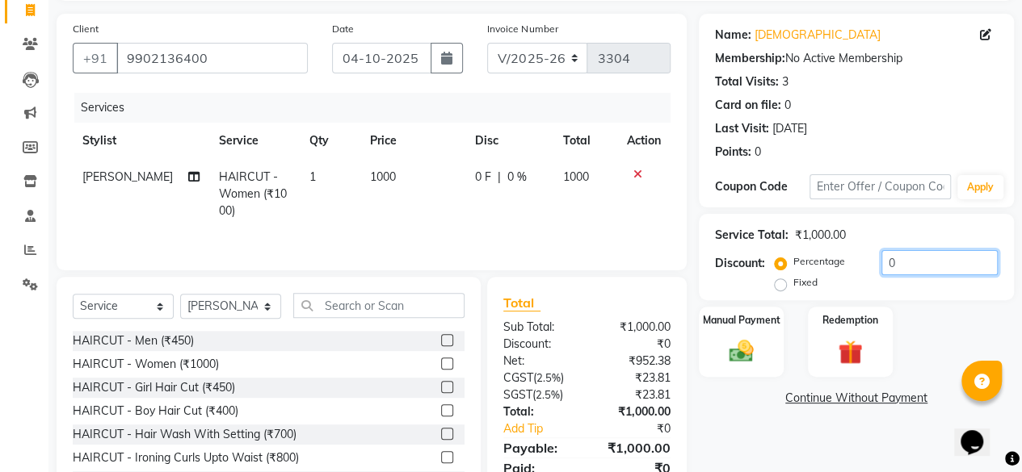
click at [918, 258] on input "0" at bounding box center [939, 262] width 116 height 25
click at [642, 176] on div at bounding box center [644, 174] width 34 height 11
click at [640, 176] on icon at bounding box center [637, 174] width 9 height 11
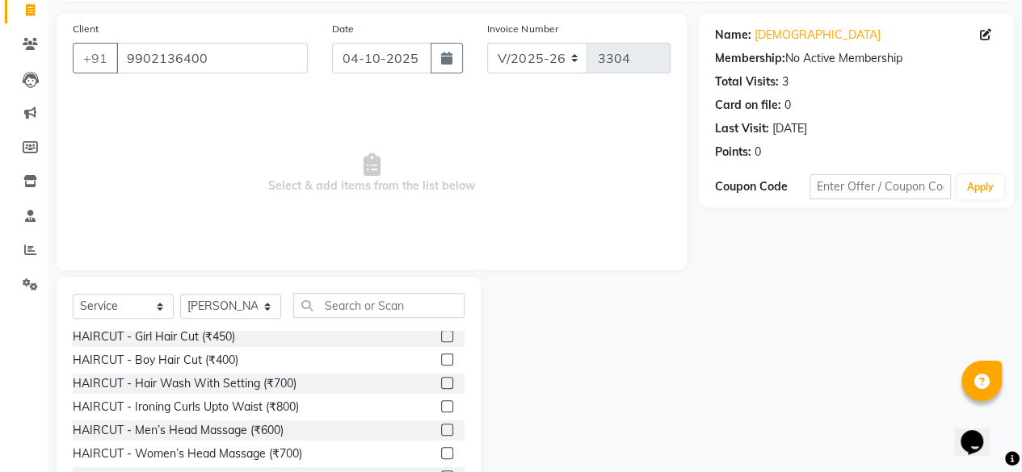
scroll to position [52, 0]
click at [338, 297] on input "text" at bounding box center [378, 305] width 171 height 25
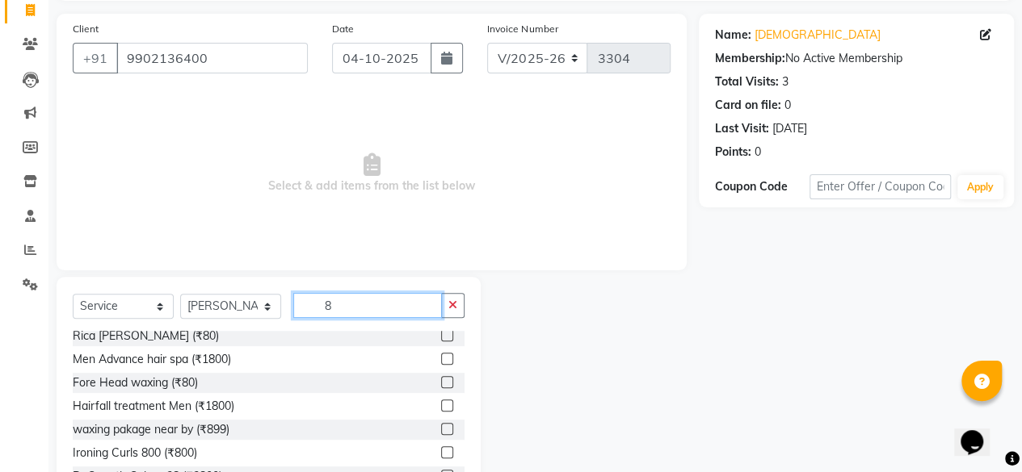
scroll to position [0, 0]
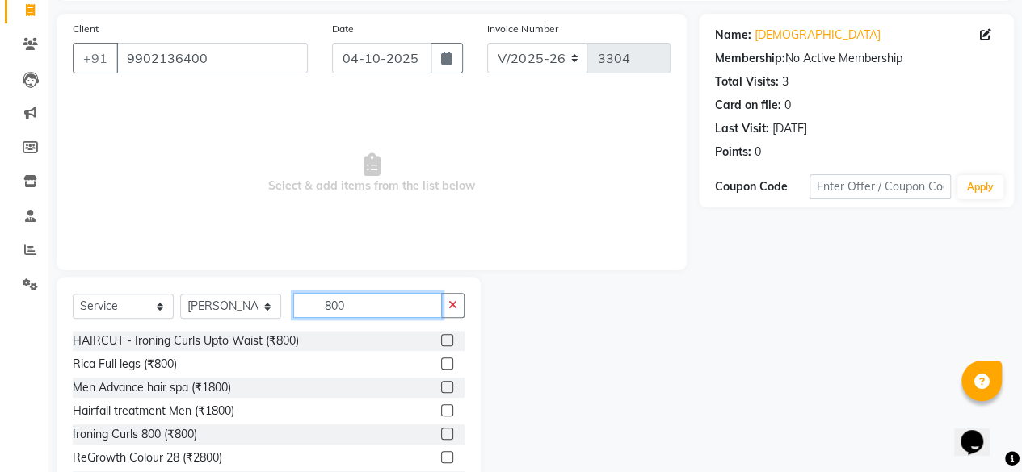
type input "800"
click at [441, 338] on label at bounding box center [447, 340] width 12 height 12
click at [441, 338] on input "checkbox" at bounding box center [446, 341] width 10 height 10
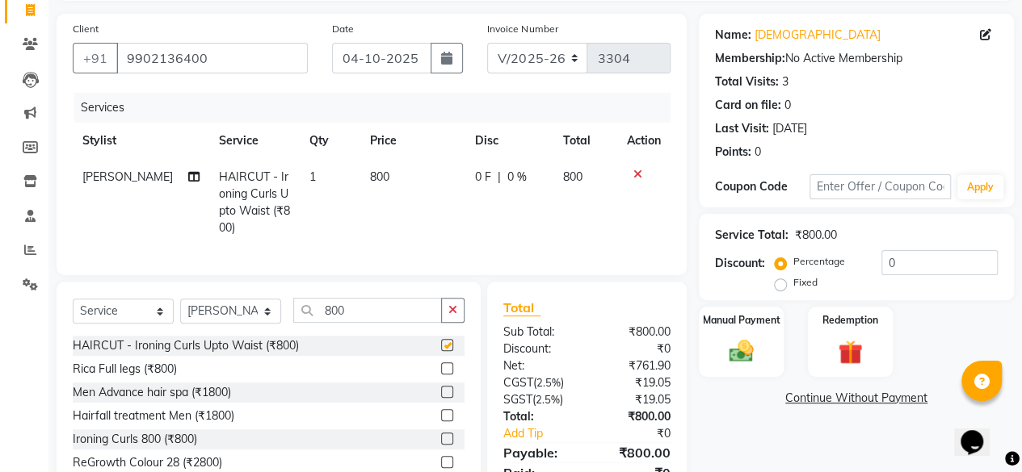
checkbox input "false"
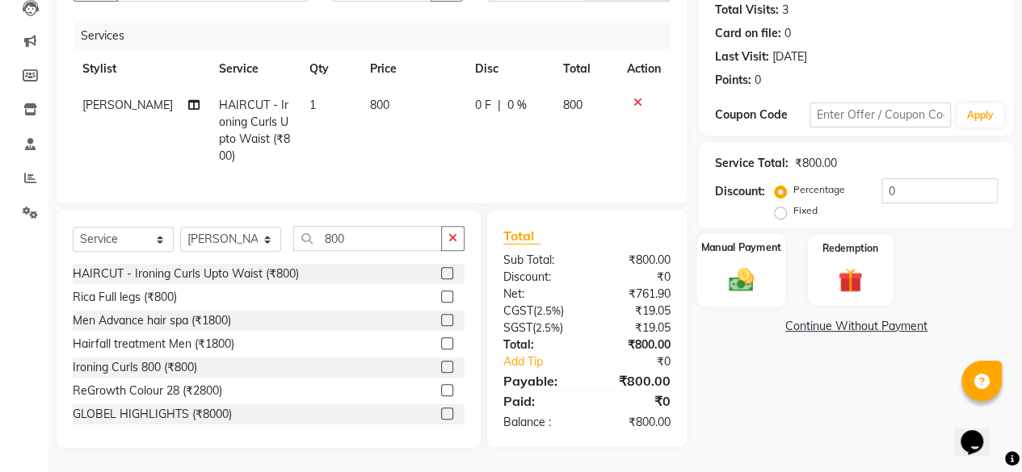
click at [747, 265] on img at bounding box center [740, 279] width 41 height 29
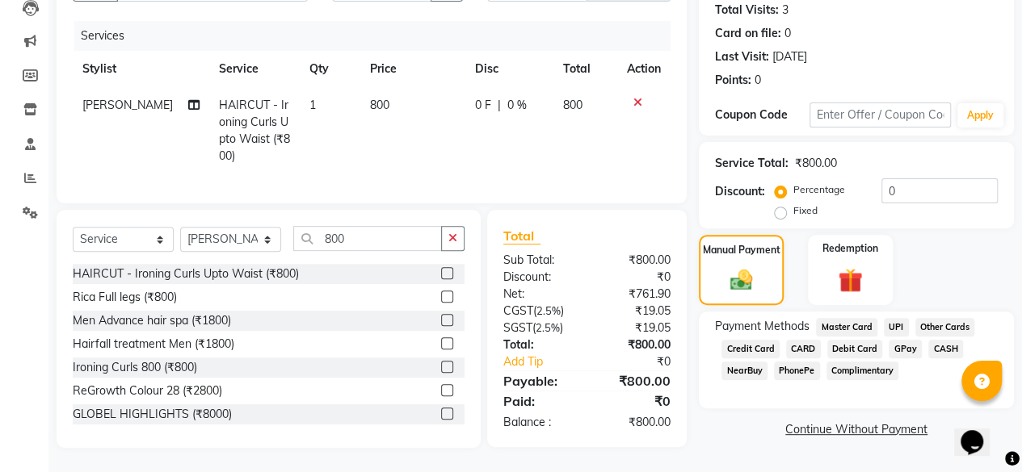
click at [906, 340] on span "GPay" at bounding box center [904, 349] width 33 height 19
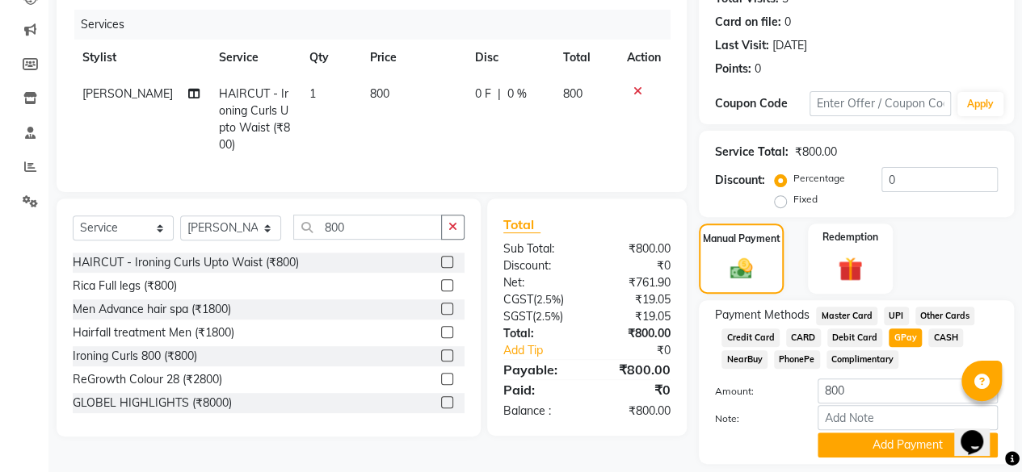
scroll to position [239, 0]
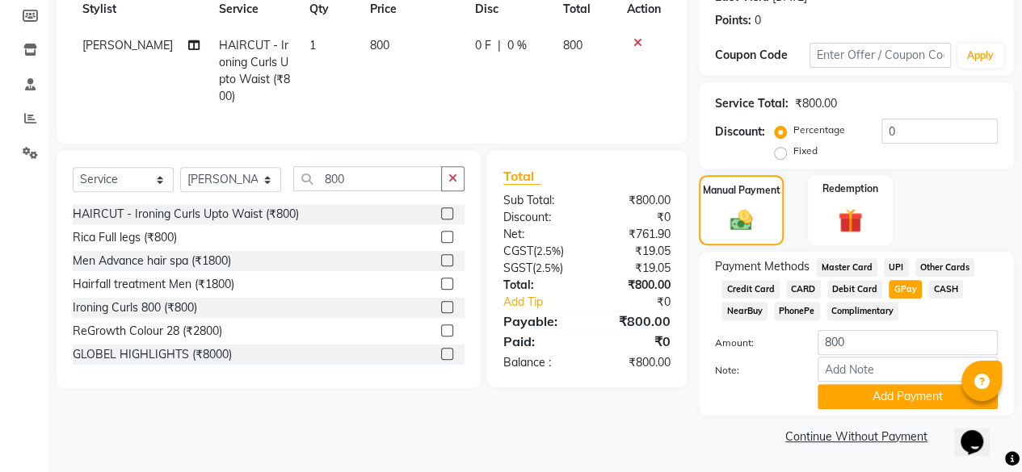
click at [804, 288] on span "CARD" at bounding box center [803, 289] width 35 height 19
click at [900, 266] on span "UPI" at bounding box center [895, 267] width 25 height 19
click at [876, 392] on button "Add Payment" at bounding box center [907, 396] width 180 height 25
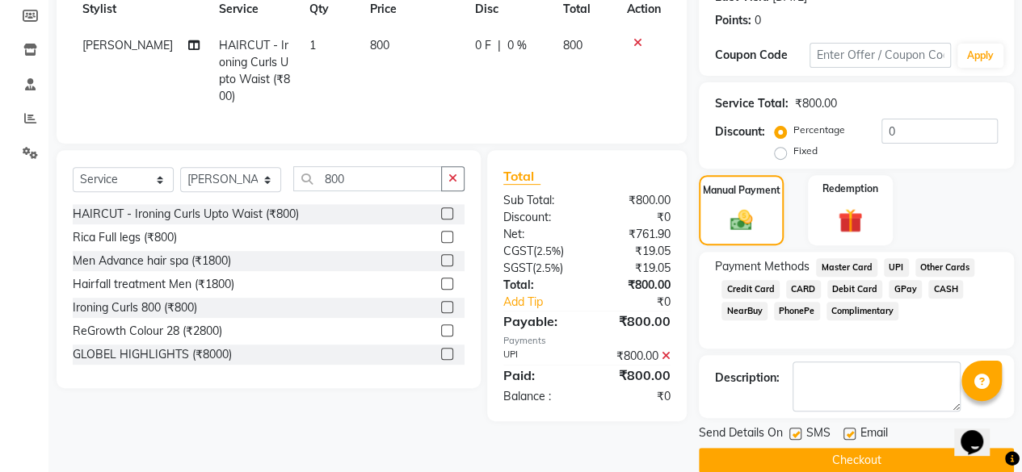
click at [846, 434] on label at bounding box center [849, 434] width 12 height 12
click at [846, 434] on input "checkbox" at bounding box center [848, 435] width 10 height 10
checkbox input "false"
click at [844, 451] on button "Checkout" at bounding box center [856, 460] width 315 height 25
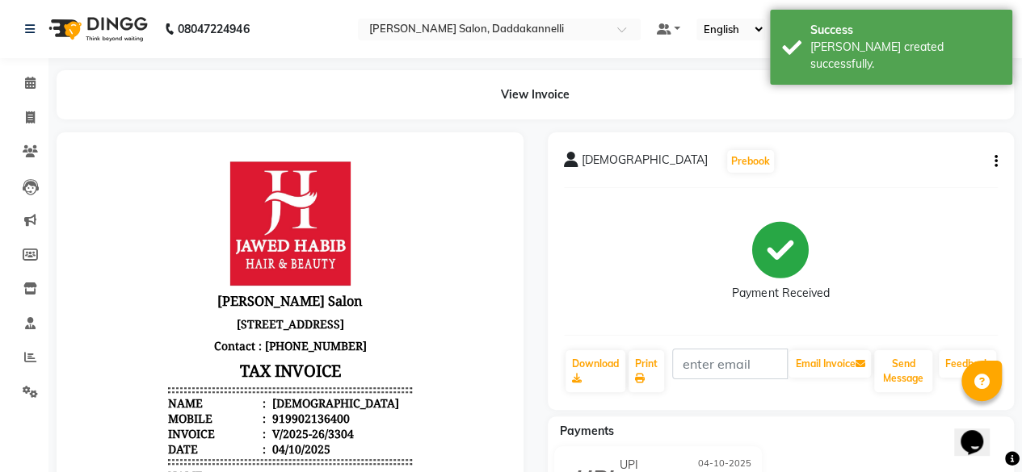
click at [344, 375] on h3 "TAX INVOICE" at bounding box center [290, 371] width 244 height 28
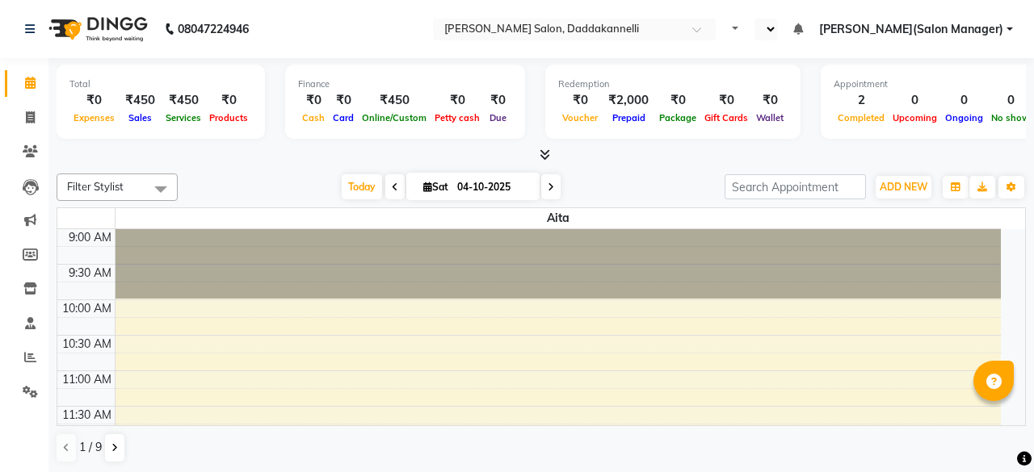
select select "en"
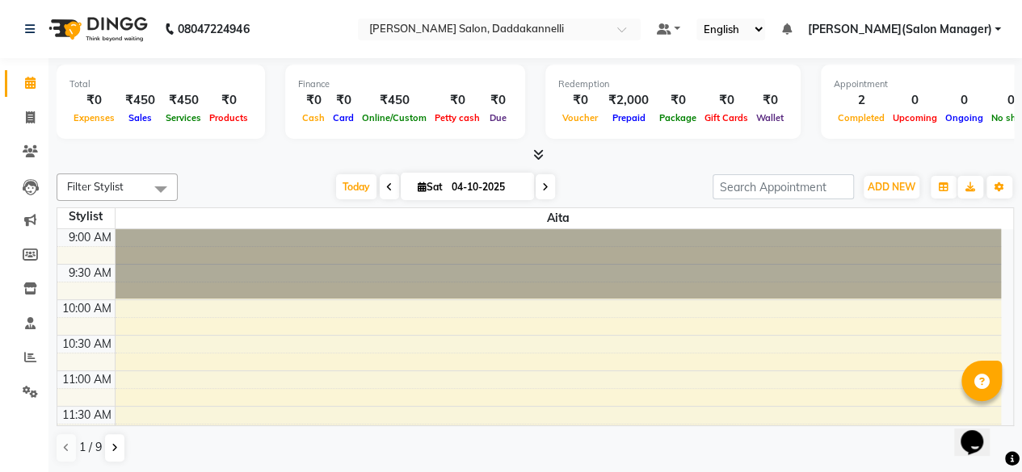
click at [27, 103] on li "Invoice" at bounding box center [24, 118] width 48 height 35
click at [29, 122] on icon at bounding box center [30, 117] width 9 height 12
select select "service"
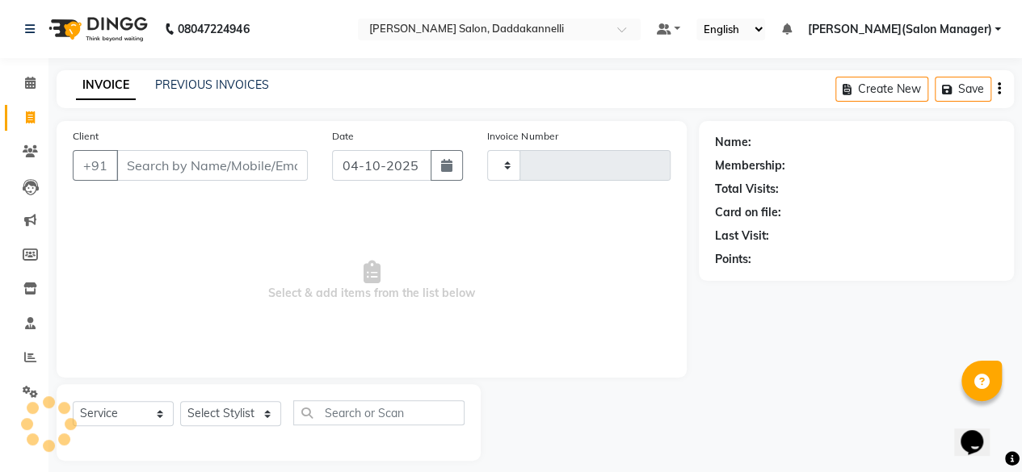
type input "3302"
select select "6354"
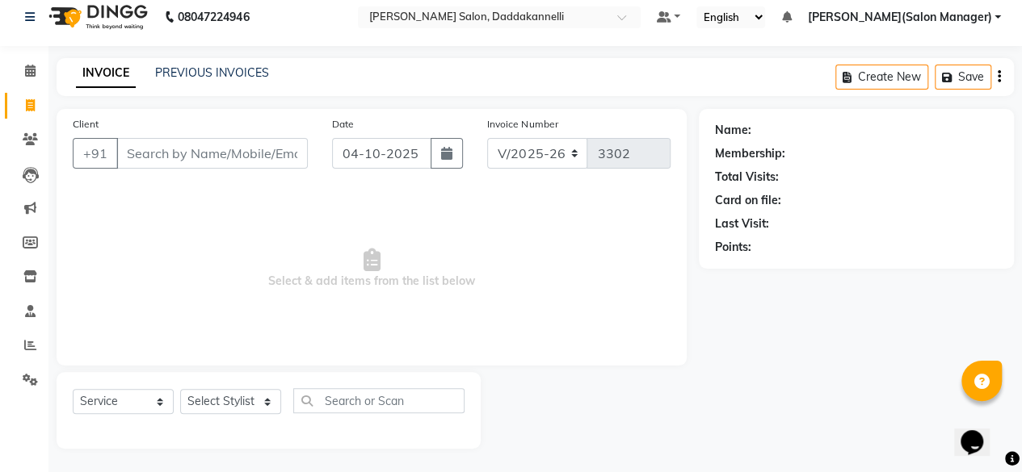
drag, startPoint x: 271, startPoint y: 371, endPoint x: 264, endPoint y: 393, distance: 23.8
click at [264, 393] on div "Client +91 Date 04-10-2025 Invoice Number V/2025 V/2025-26 3302 Select & add it…" at bounding box center [371, 279] width 654 height 340
click at [264, 393] on select "Select Stylist aita DINGG SUPPORT [PERSON_NAME] [PERSON_NAME] deep [PERSON_NAME…" at bounding box center [230, 401] width 101 height 25
select select "86746"
click at [180, 389] on select "Select Stylist aita DINGG SUPPORT [PERSON_NAME] [PERSON_NAME] deep [PERSON_NAME…" at bounding box center [230, 401] width 101 height 25
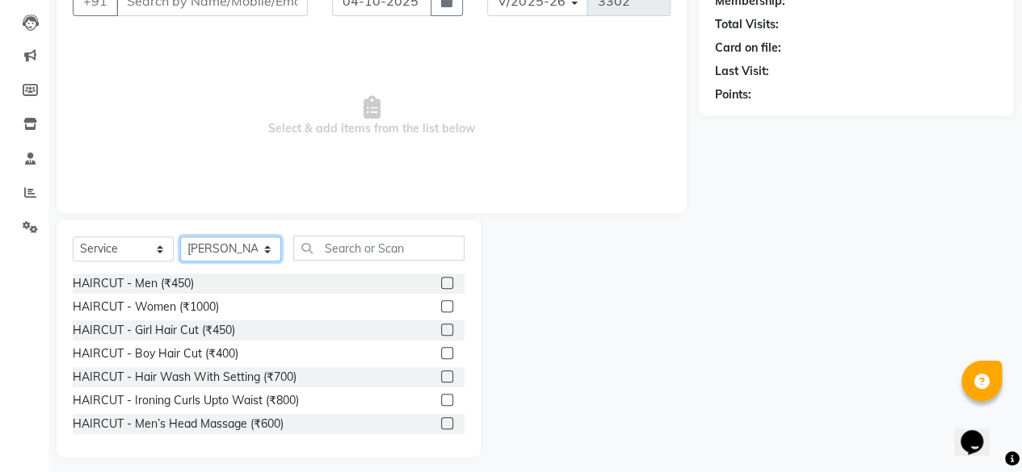
scroll to position [174, 0]
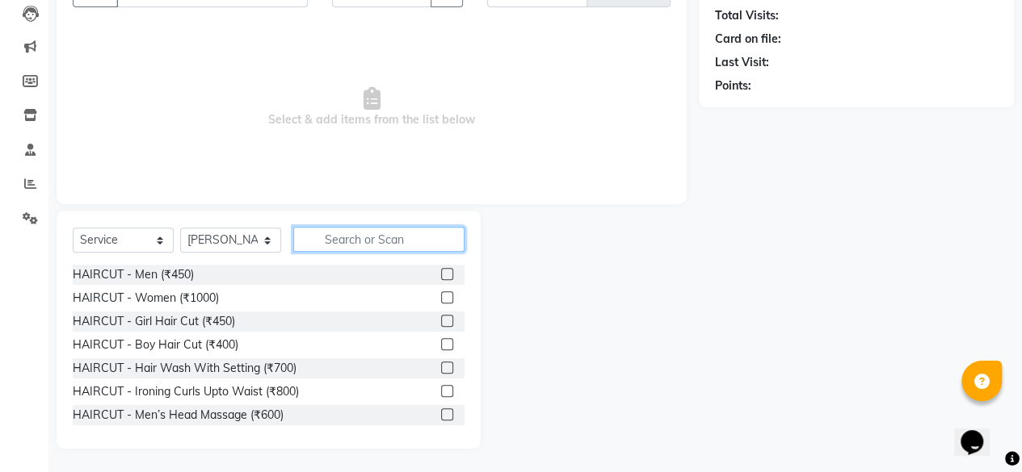
click at [348, 230] on input "text" at bounding box center [378, 239] width 171 height 25
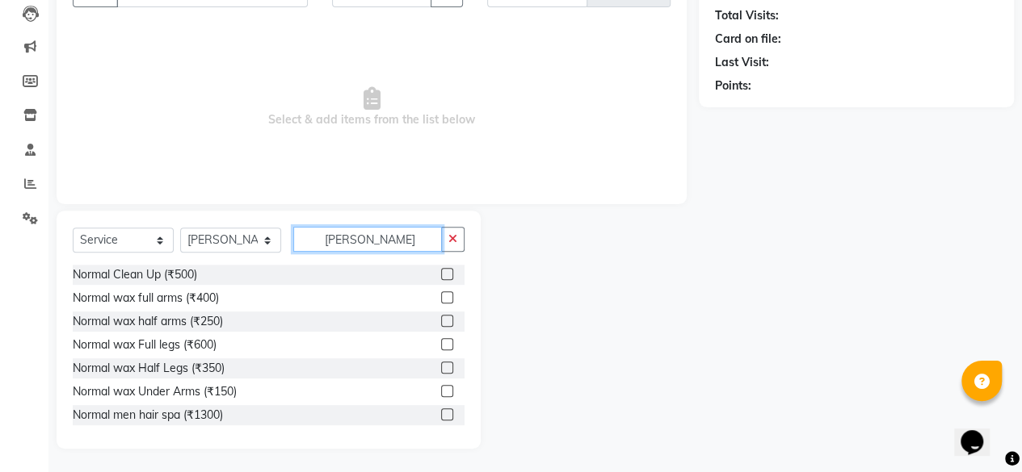
type input "[PERSON_NAME]"
click at [441, 364] on label at bounding box center [447, 368] width 12 height 12
click at [441, 364] on input "checkbox" at bounding box center [446, 368] width 10 height 10
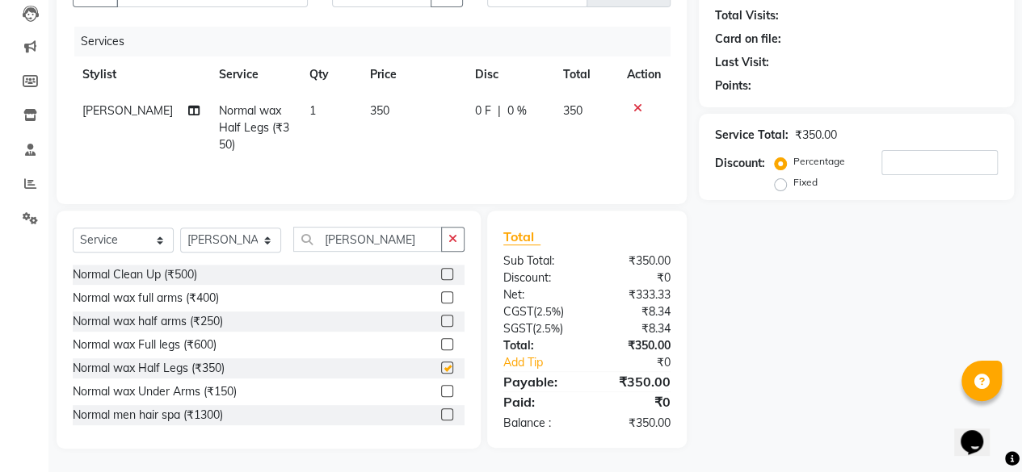
checkbox input "false"
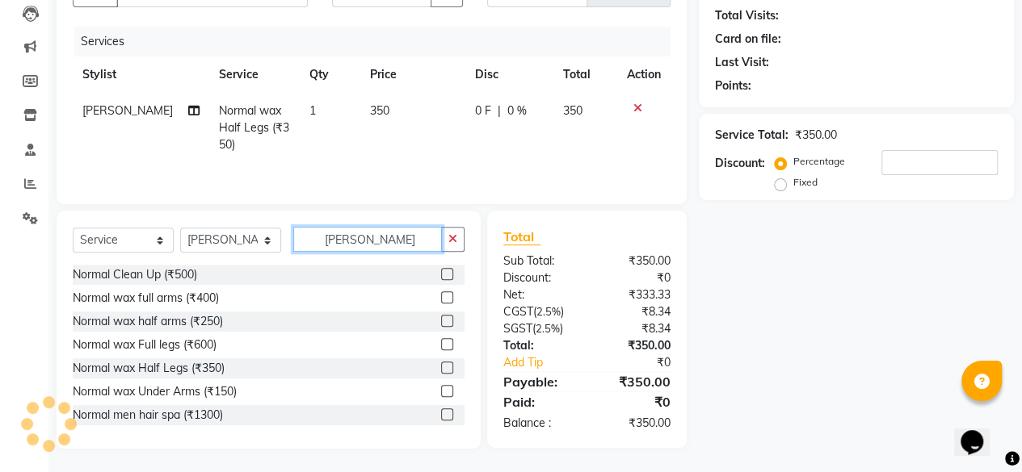
click at [427, 246] on input "[PERSON_NAME]" at bounding box center [367, 239] width 149 height 25
type input "n"
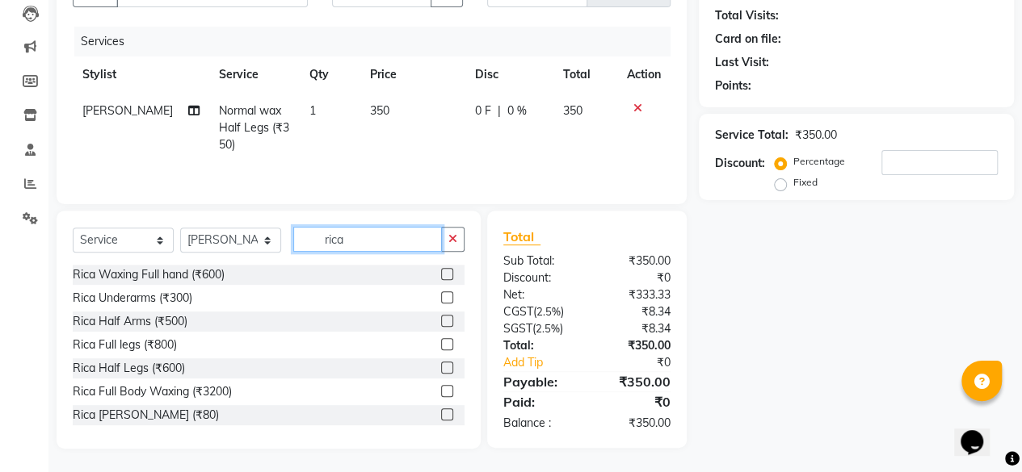
type input "rica"
click at [441, 274] on label at bounding box center [447, 274] width 12 height 12
click at [441, 274] on input "checkbox" at bounding box center [446, 275] width 10 height 10
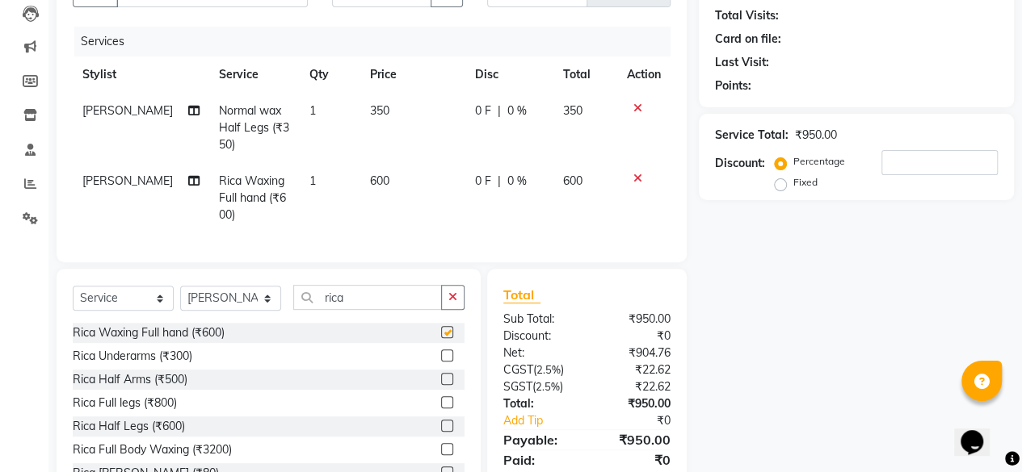
checkbox input "false"
click at [386, 305] on input "rica" at bounding box center [367, 297] width 149 height 25
type input "r"
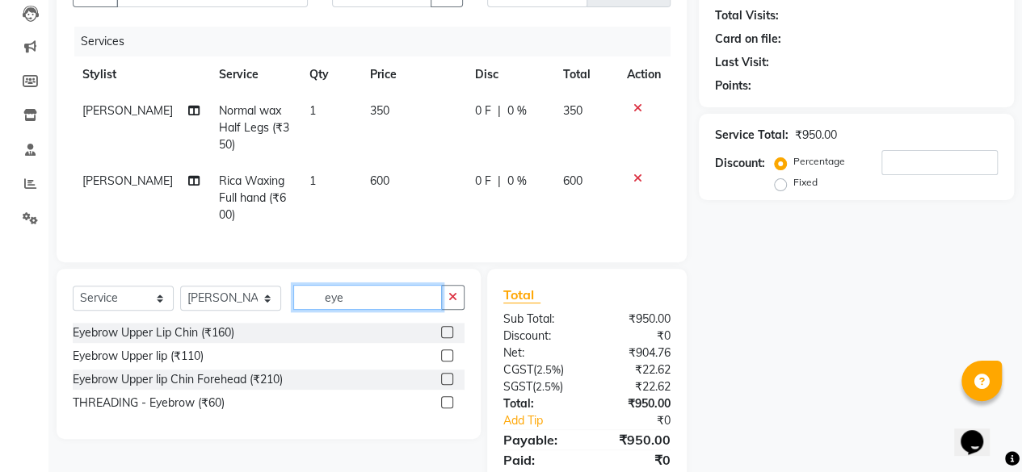
type input "eye"
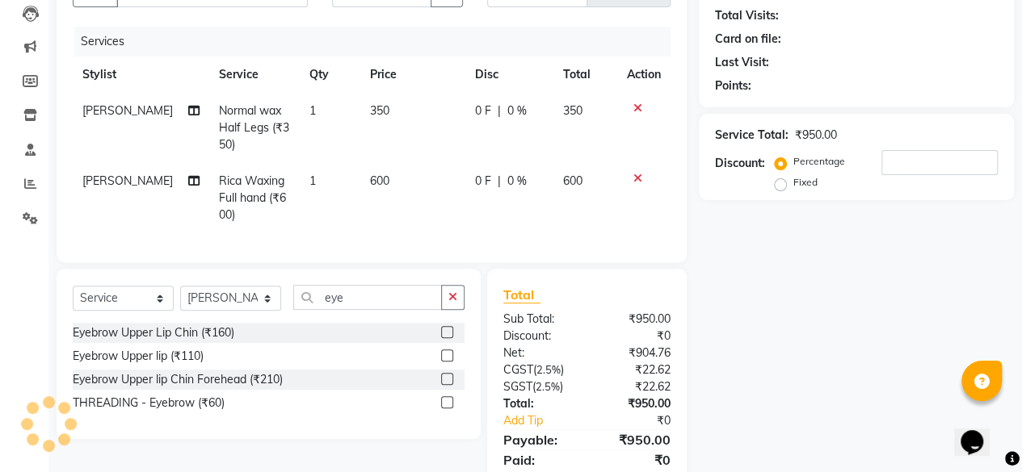
click at [444, 409] on label at bounding box center [447, 403] width 12 height 12
click at [444, 409] on input "checkbox" at bounding box center [446, 403] width 10 height 10
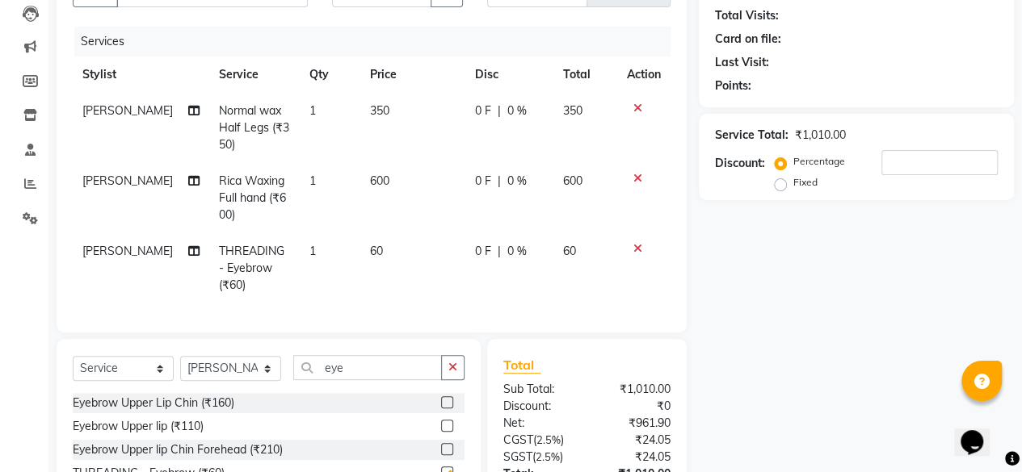
checkbox input "false"
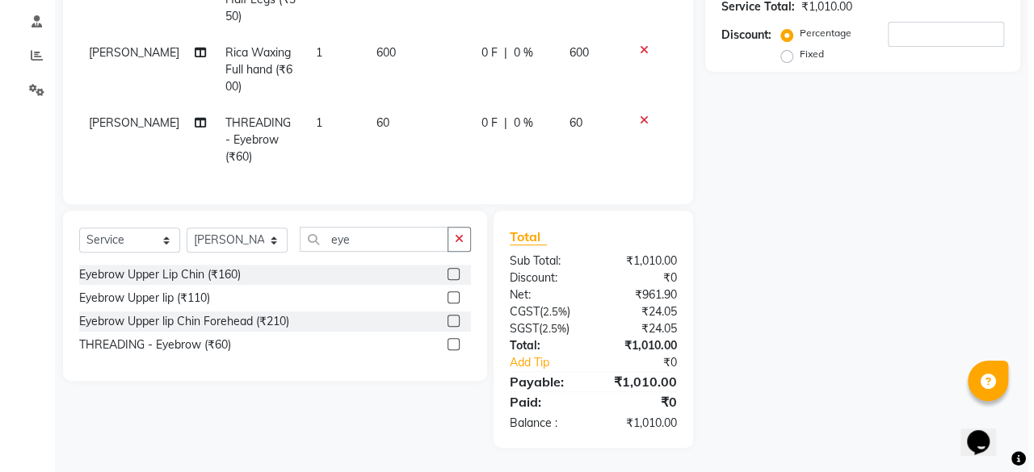
scroll to position [0, 0]
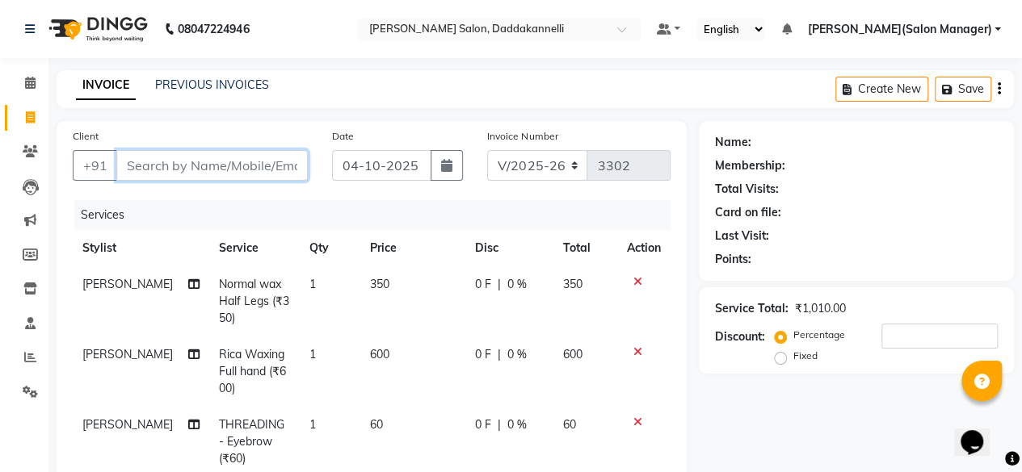
click at [221, 161] on input "Client" at bounding box center [211, 165] width 191 height 31
type input "7"
type input "0"
type input "7022177804"
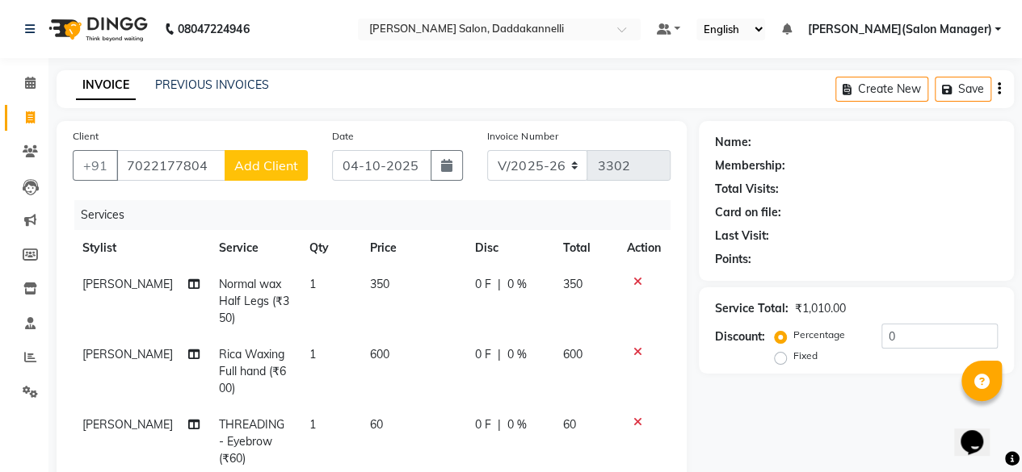
click at [250, 173] on span "Add Client" at bounding box center [266, 165] width 64 height 16
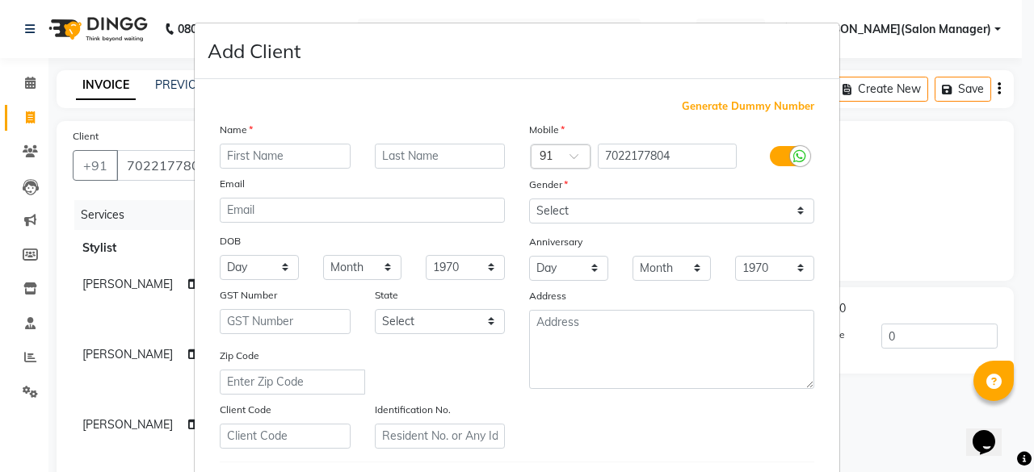
click at [237, 157] on input "text" at bounding box center [285, 156] width 131 height 25
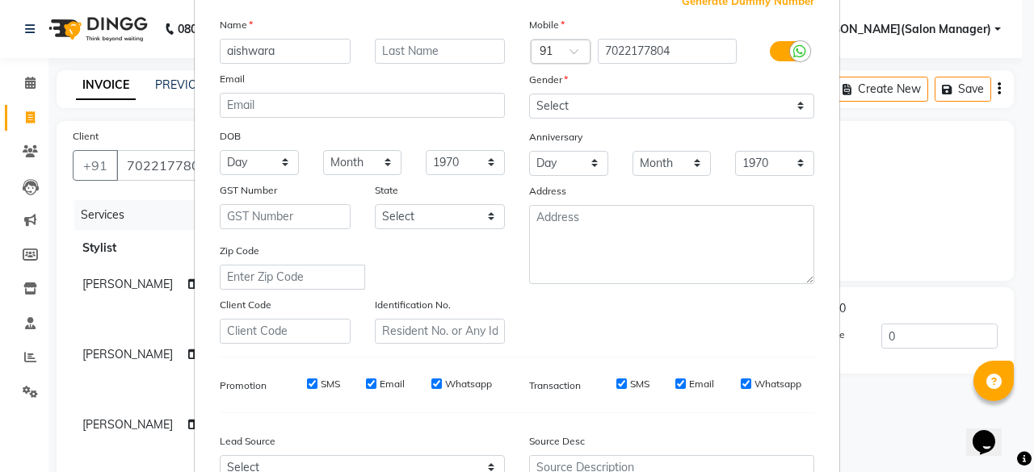
scroll to position [105, 0]
type input "aishwara"
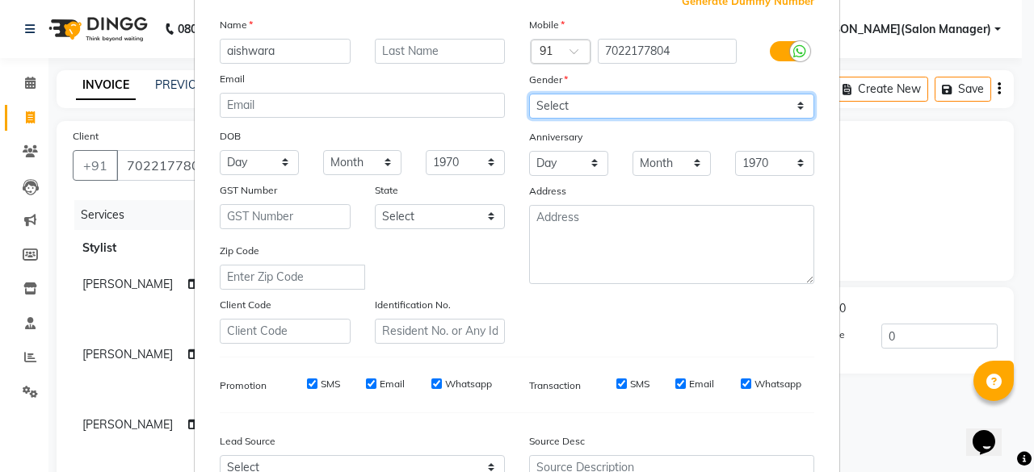
click at [800, 106] on select "Select Male Female Other Prefer Not To Say" at bounding box center [671, 106] width 285 height 25
click at [529, 94] on select "Select Male Female Other Prefer Not To Say" at bounding box center [671, 106] width 285 height 25
click at [790, 107] on select "Select Male Female Other Prefer Not To Say" at bounding box center [671, 106] width 285 height 25
select select "female"
click at [529, 94] on select "Select Male Female Other Prefer Not To Say" at bounding box center [671, 106] width 285 height 25
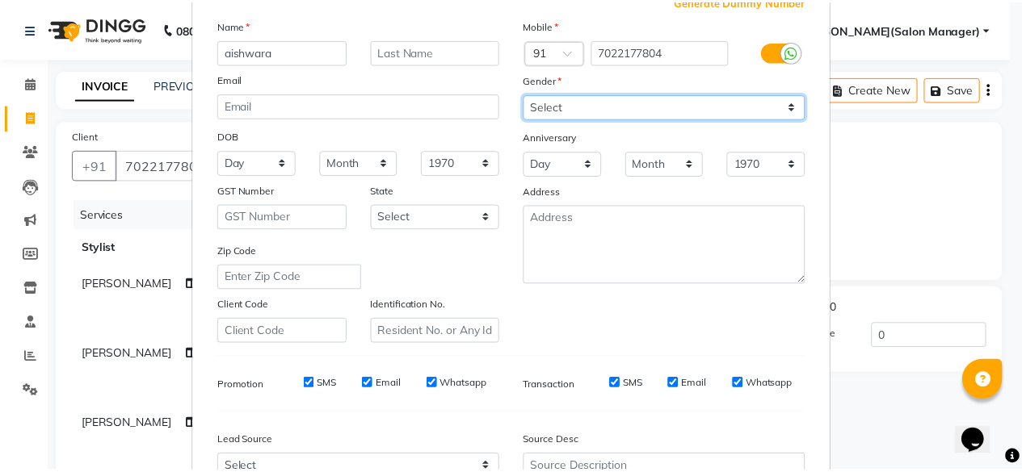
scroll to position [270, 0]
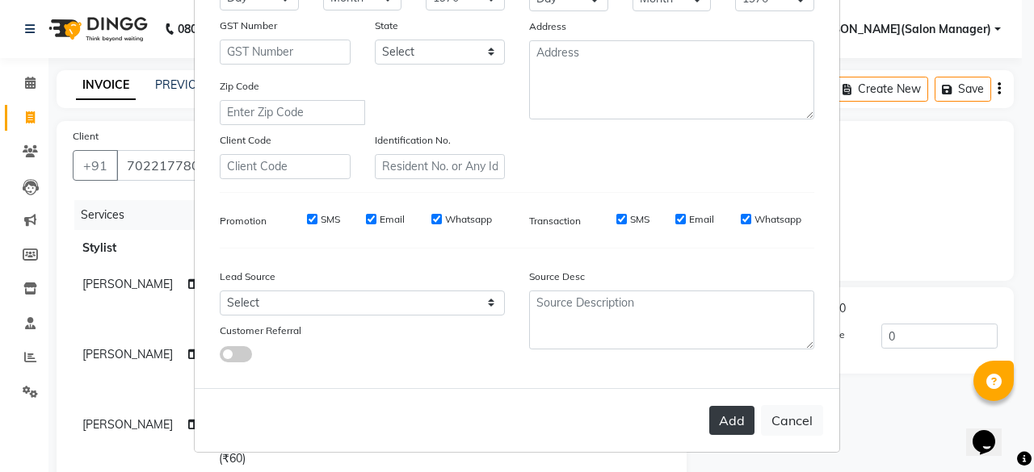
click at [735, 419] on button "Add" at bounding box center [731, 420] width 45 height 29
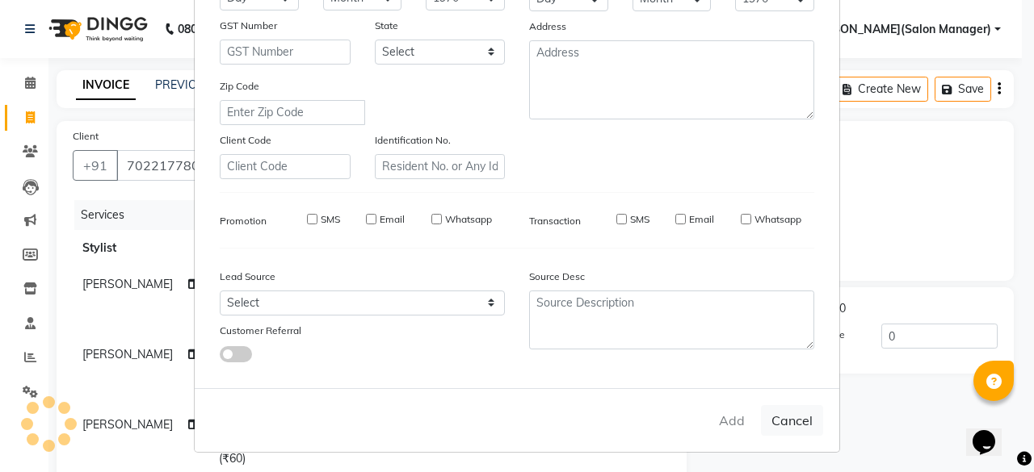
select select
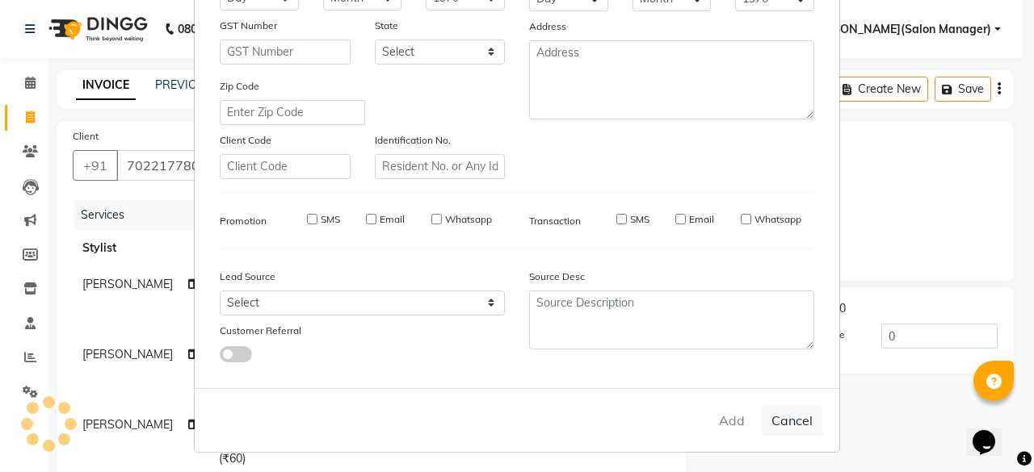
select select
checkbox input "false"
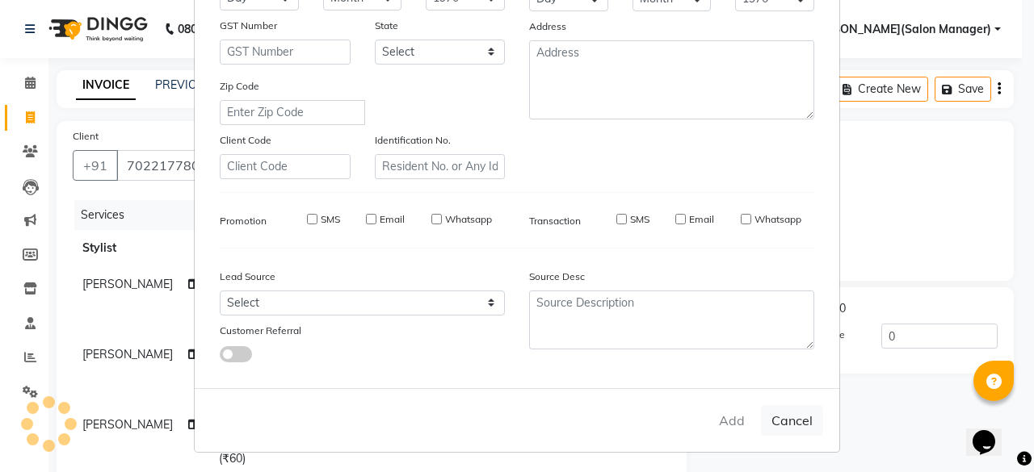
checkbox input "false"
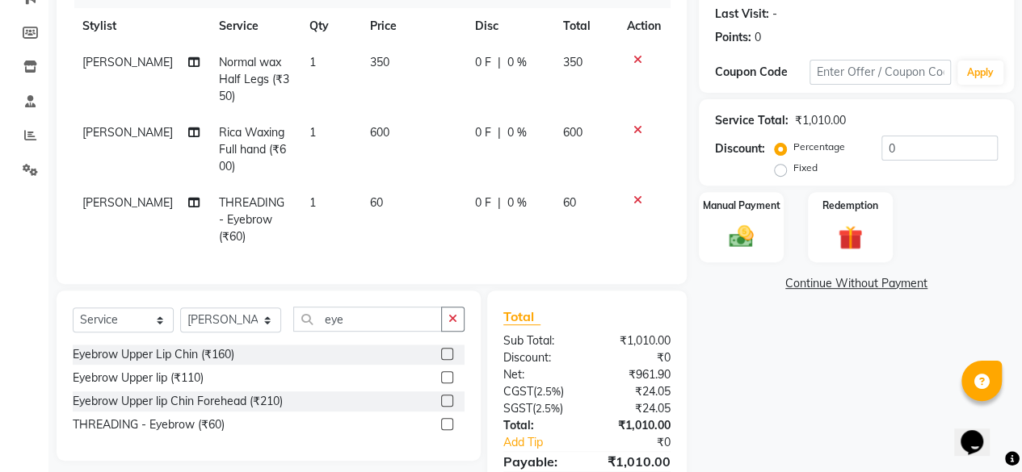
scroll to position [223, 0]
click at [749, 233] on img at bounding box center [740, 235] width 41 height 29
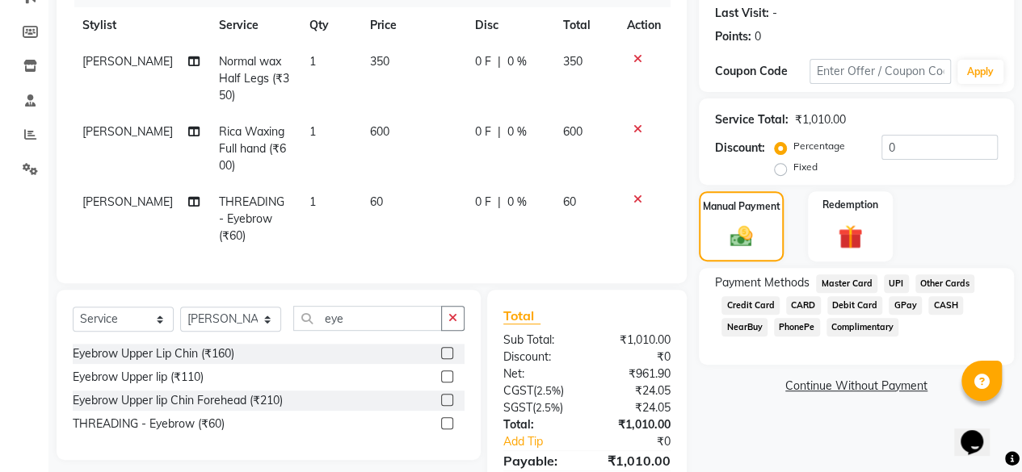
click at [895, 283] on span "UPI" at bounding box center [895, 284] width 25 height 19
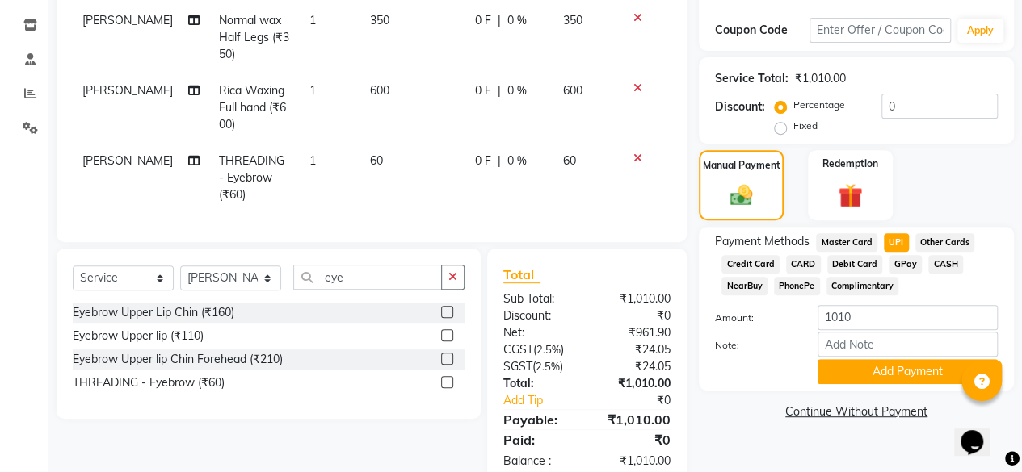
scroll to position [267, 0]
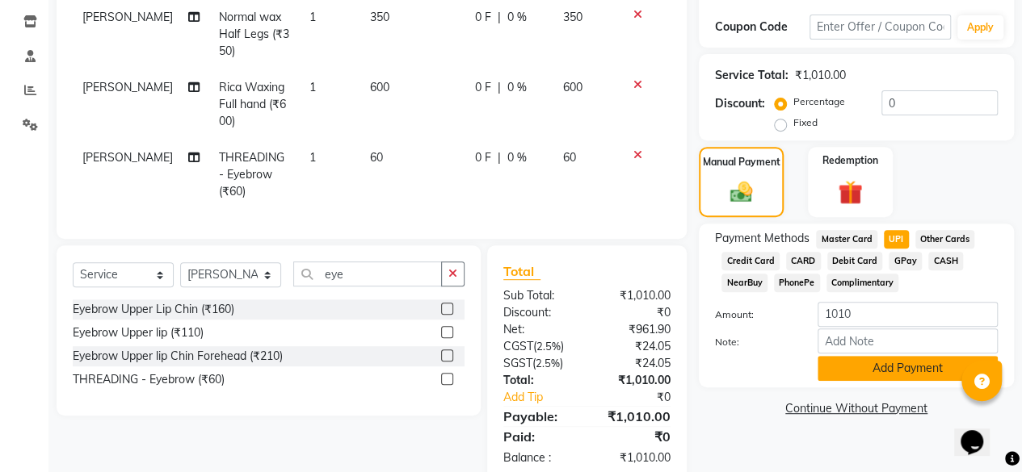
click at [887, 363] on button "Add Payment" at bounding box center [907, 368] width 180 height 25
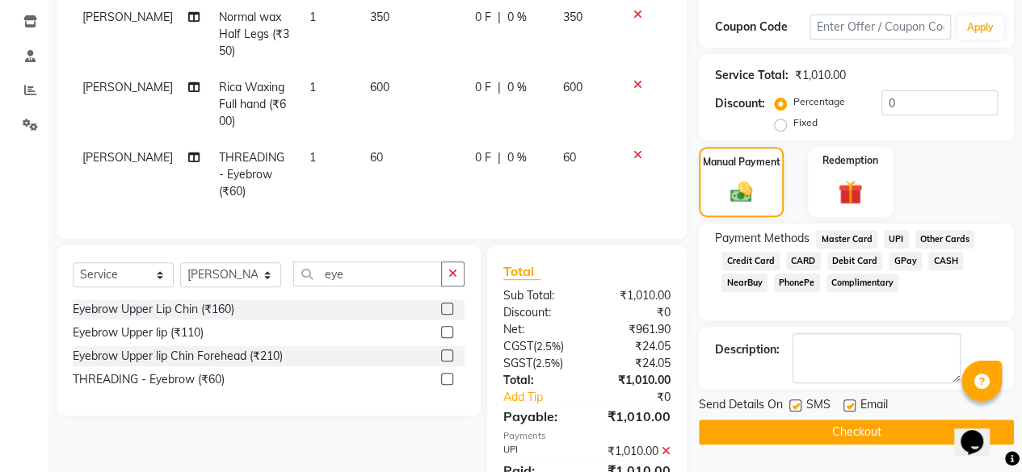
click at [848, 405] on label at bounding box center [849, 406] width 12 height 12
click at [848, 405] on input "checkbox" at bounding box center [848, 406] width 10 height 10
checkbox input "false"
click at [846, 429] on button "Checkout" at bounding box center [856, 432] width 315 height 25
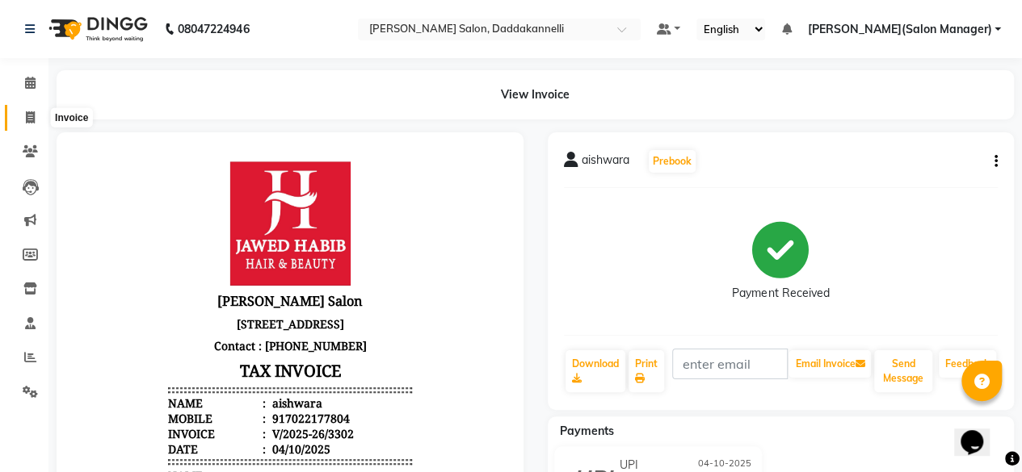
click at [32, 115] on icon at bounding box center [30, 117] width 9 height 12
select select "service"
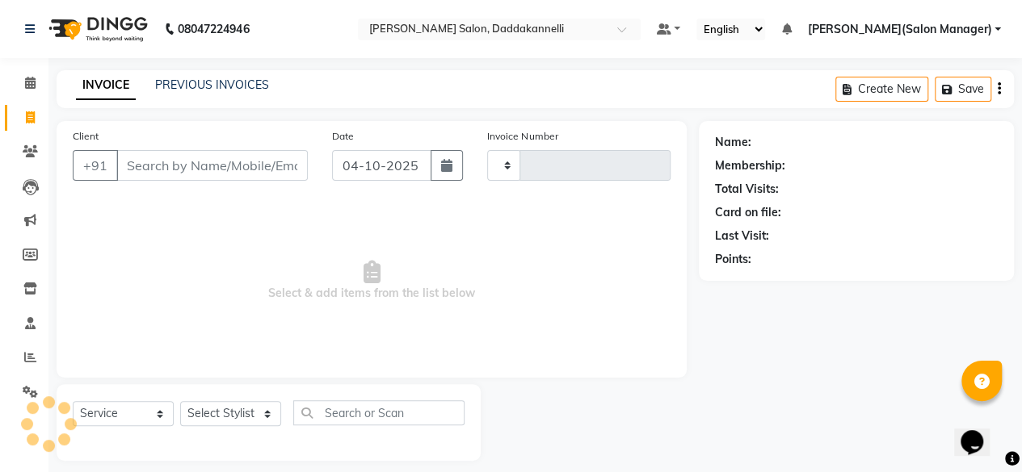
type input "3304"
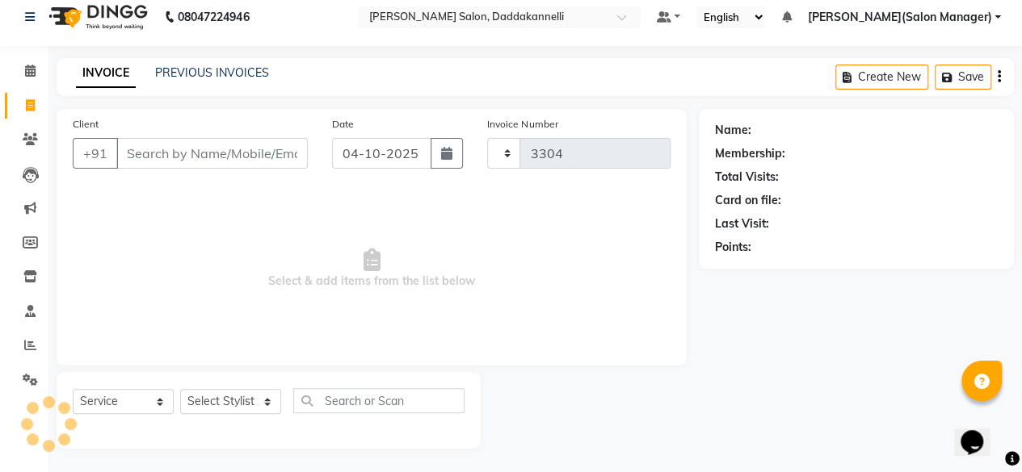
select select "6354"
click at [165, 153] on input "Client" at bounding box center [211, 153] width 191 height 31
click at [268, 397] on select "Select Stylist aita DINGG SUPPORT [PERSON_NAME] [PERSON_NAME] deep [PERSON_NAME…" at bounding box center [230, 401] width 101 height 25
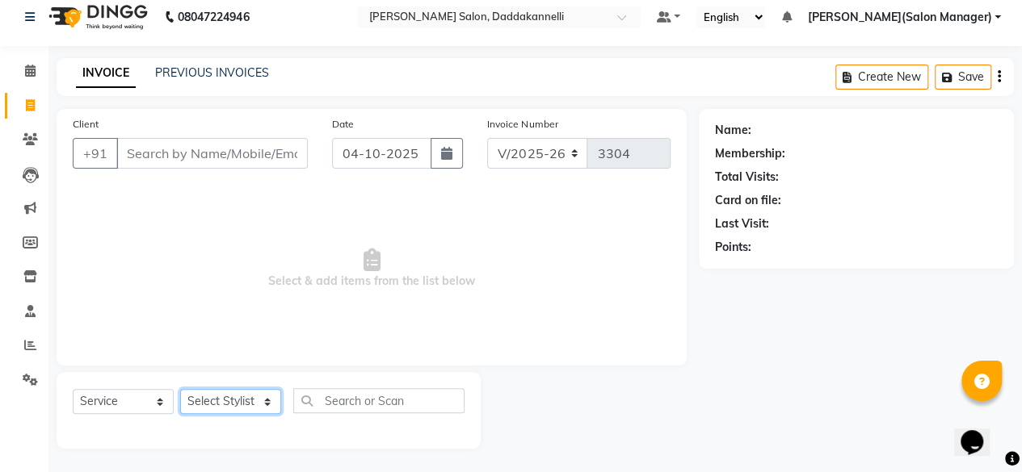
select select "90884"
click at [180, 389] on select "Select Stylist aita DINGG SUPPORT [PERSON_NAME] [PERSON_NAME] deep [PERSON_NAME…" at bounding box center [230, 401] width 101 height 25
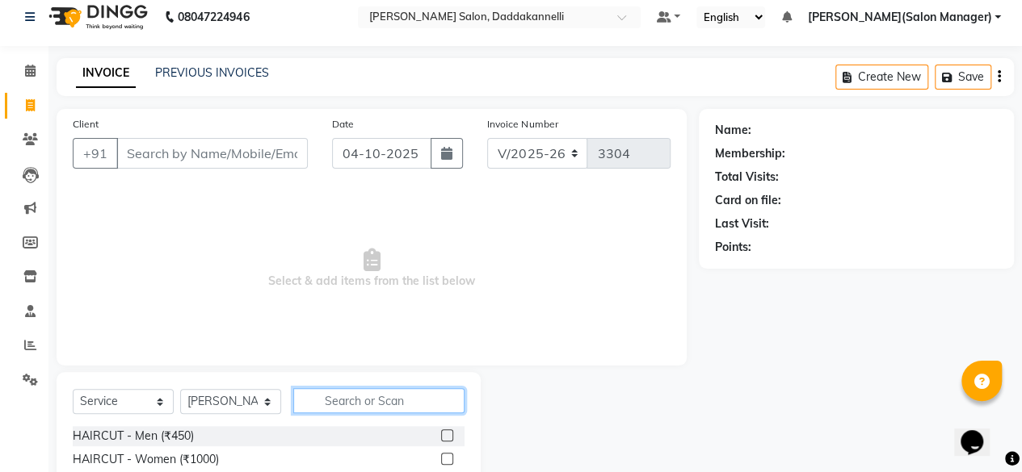
click at [328, 395] on input "text" at bounding box center [378, 400] width 171 height 25
type input "b"
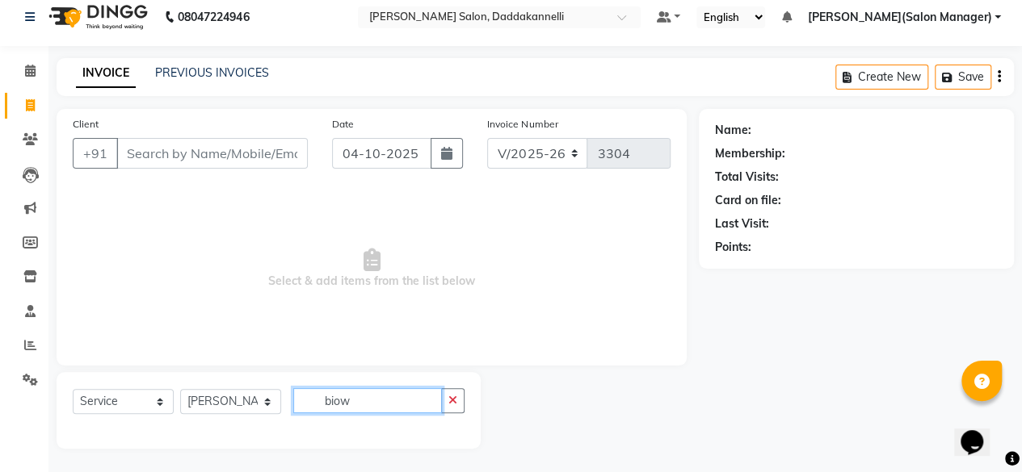
click at [367, 389] on input "biow" at bounding box center [367, 400] width 149 height 25
type input "b"
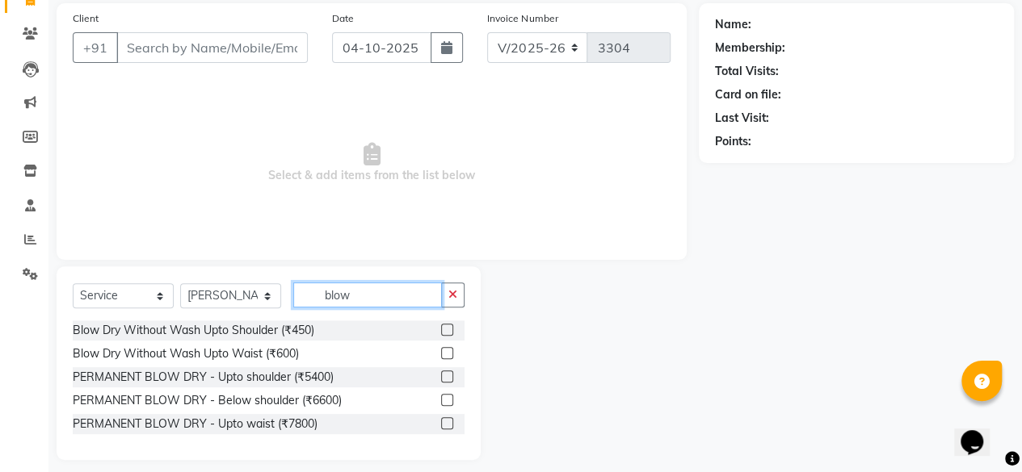
scroll to position [119, 0]
type input "blow"
click at [590, 308] on div at bounding box center [590, 363] width 218 height 194
click at [434, 287] on input "blow" at bounding box center [367, 294] width 149 height 25
click at [463, 295] on button "button" at bounding box center [452, 294] width 23 height 25
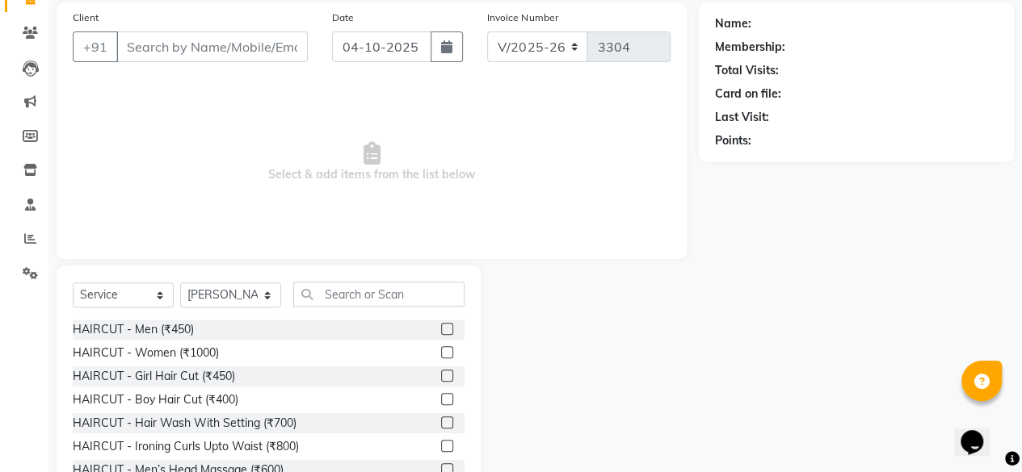
click at [533, 304] on div at bounding box center [590, 385] width 218 height 238
click at [410, 287] on input "text" at bounding box center [378, 294] width 171 height 25
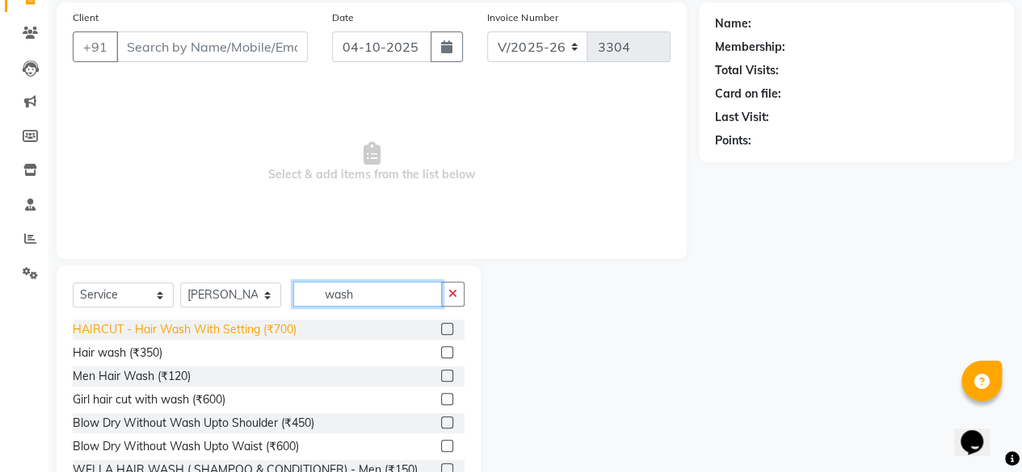
drag, startPoint x: 410, startPoint y: 287, endPoint x: 267, endPoint y: 332, distance: 150.7
click at [267, 332] on div "Select Service Product Membership Package Voucher Prepaid Gift Card Select Styl…" at bounding box center [269, 385] width 424 height 238
type input "wash"
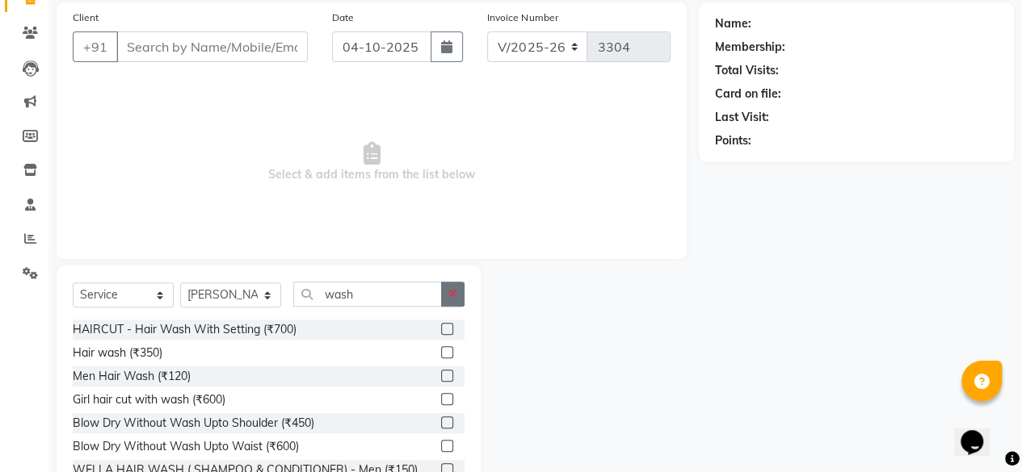
click at [453, 299] on button "button" at bounding box center [452, 294] width 23 height 25
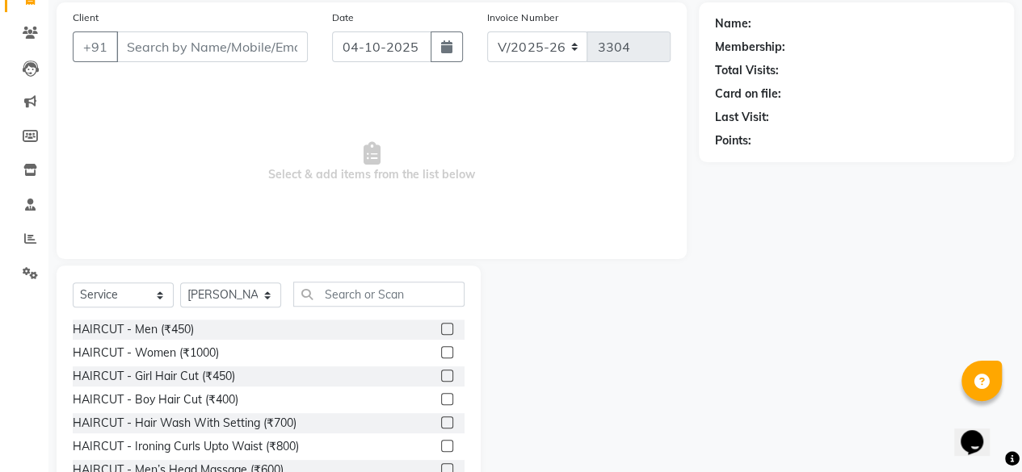
click at [535, 304] on div at bounding box center [590, 385] width 218 height 238
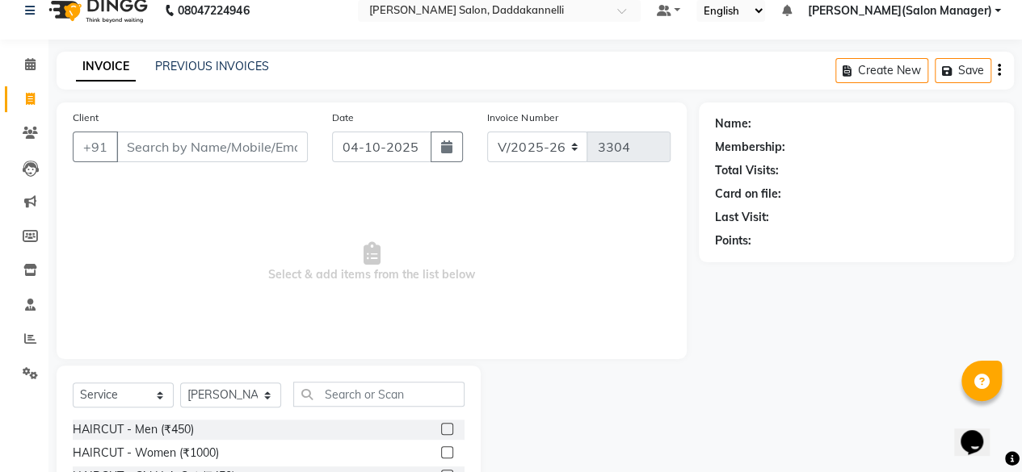
scroll to position [0, 0]
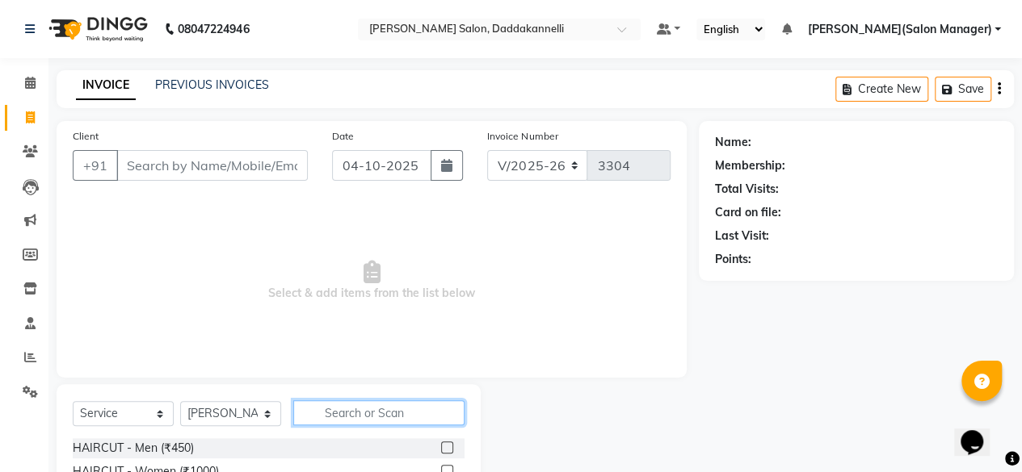
click at [345, 420] on input "text" at bounding box center [378, 413] width 171 height 25
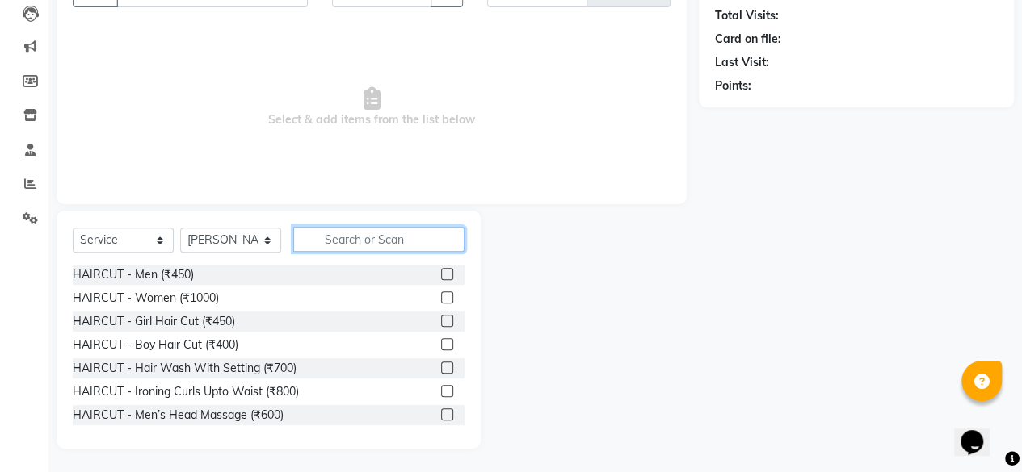
click at [368, 237] on input "text" at bounding box center [378, 239] width 171 height 25
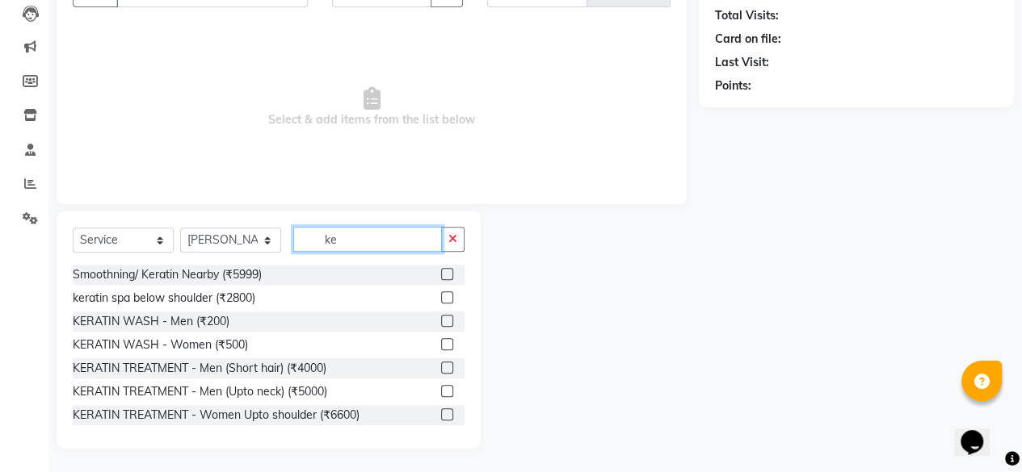
type input "ke"
click at [441, 368] on label at bounding box center [447, 368] width 12 height 12
click at [441, 368] on input "checkbox" at bounding box center [446, 368] width 10 height 10
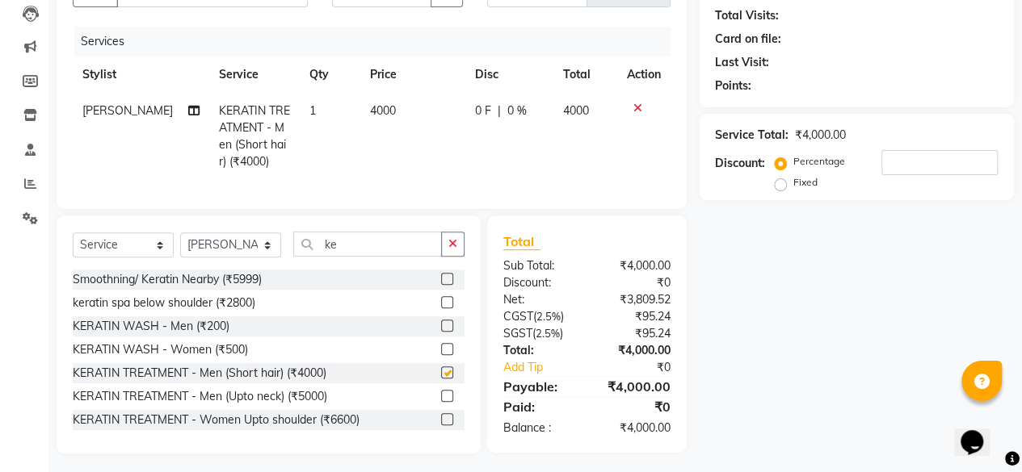
checkbox input "false"
click at [793, 188] on label "Fixed" at bounding box center [805, 182] width 24 height 15
click at [781, 188] on input "Fixed" at bounding box center [783, 182] width 11 height 11
radio input "true"
click at [898, 163] on input "number" at bounding box center [939, 162] width 116 height 25
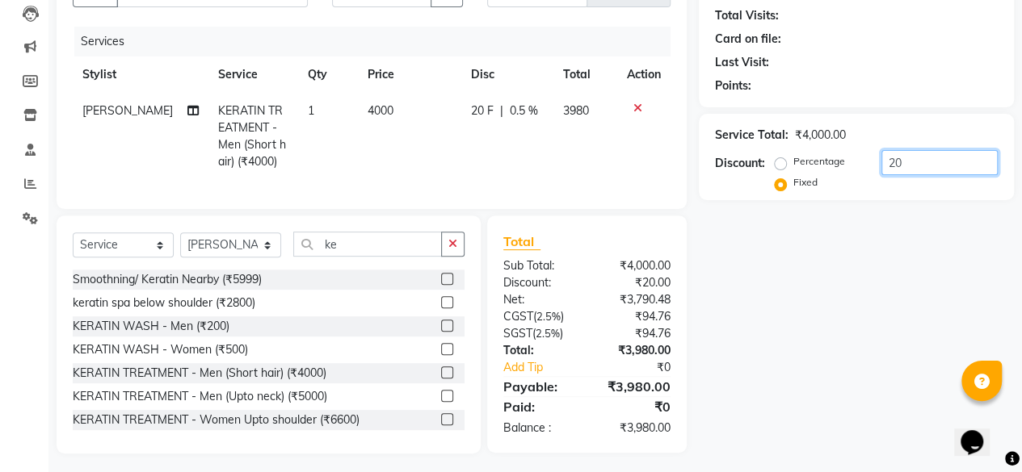
scroll to position [191, 0]
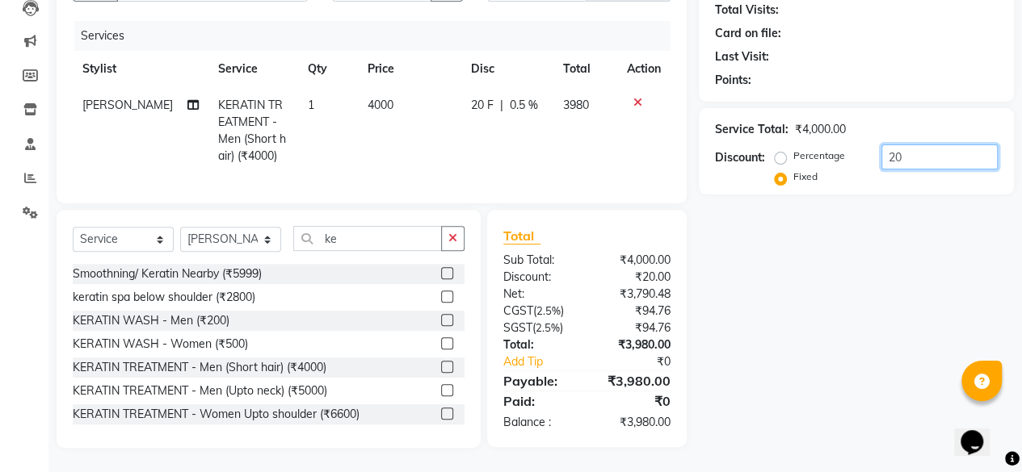
type input "2"
click at [902, 145] on input "10" at bounding box center [939, 157] width 116 height 25
type input "10"
click at [793, 170] on label "Fixed" at bounding box center [805, 177] width 24 height 15
click at [780, 171] on input "Fixed" at bounding box center [783, 176] width 11 height 11
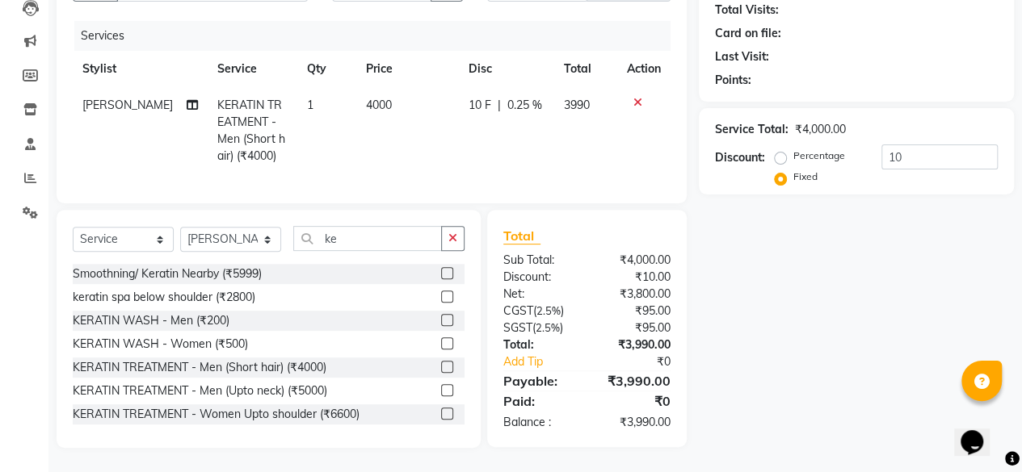
click at [793, 149] on label "Percentage" at bounding box center [819, 156] width 52 height 15
click at [784, 150] on input "Percentage" at bounding box center [783, 155] width 11 height 11
radio input "true"
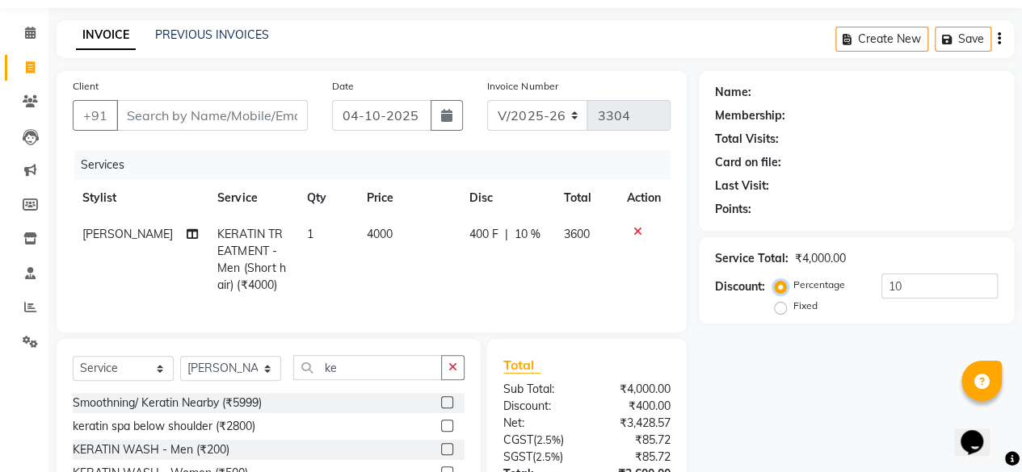
scroll to position [0, 0]
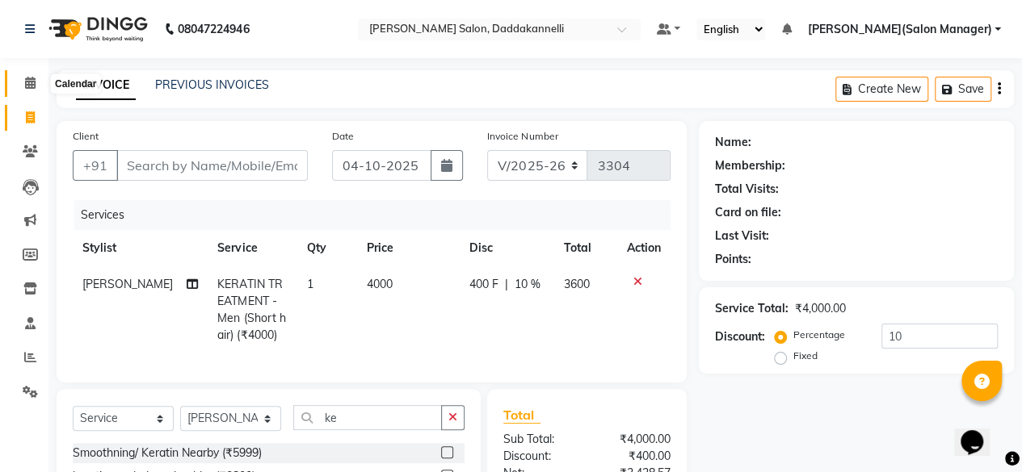
click at [29, 82] on icon at bounding box center [30, 83] width 10 height 12
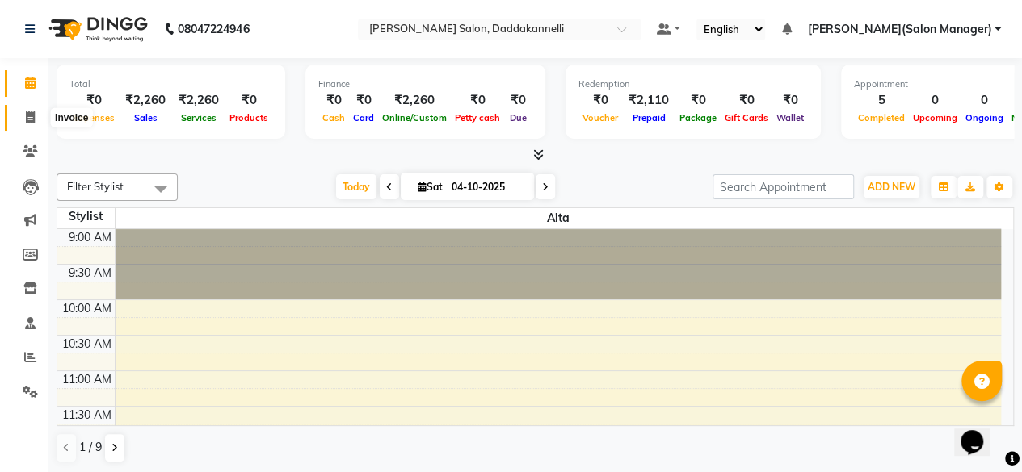
click at [28, 113] on icon at bounding box center [30, 117] width 9 height 12
select select "service"
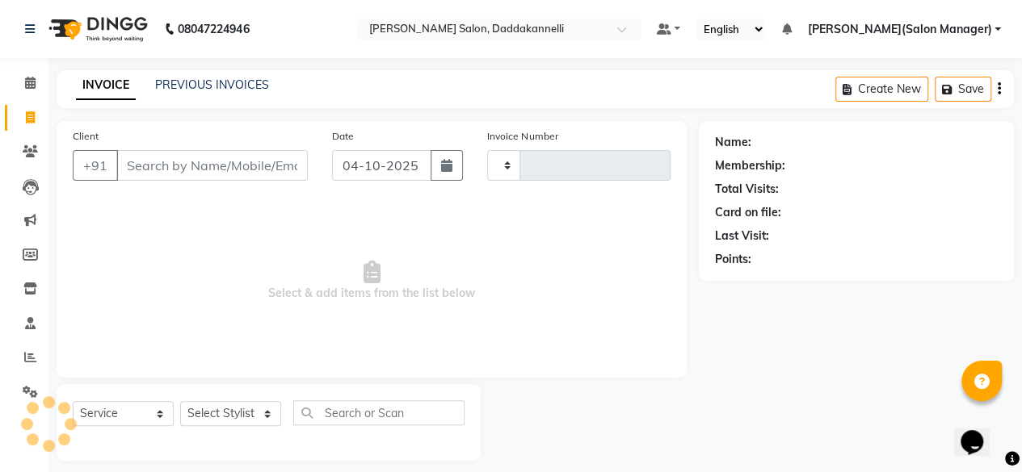
type input "3305"
select select "6354"
